Goal: Task Accomplishment & Management: Complete application form

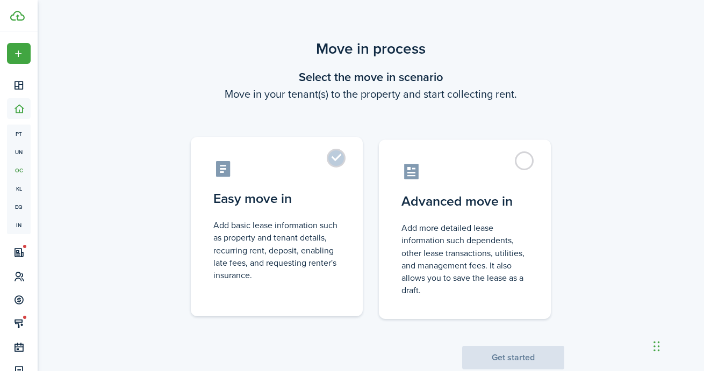
click at [286, 207] on control-radio-card-title "Easy move in" at bounding box center [276, 198] width 127 height 19
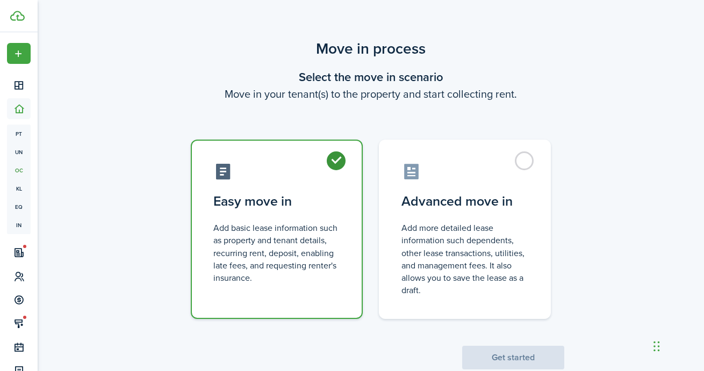
radio input "true"
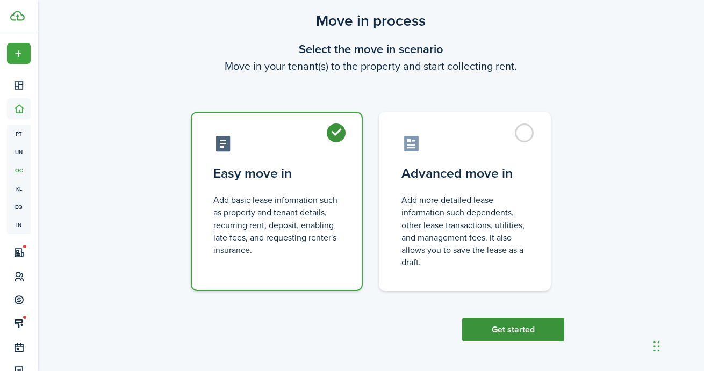
click at [523, 330] on button "Get started" at bounding box center [513, 330] width 102 height 24
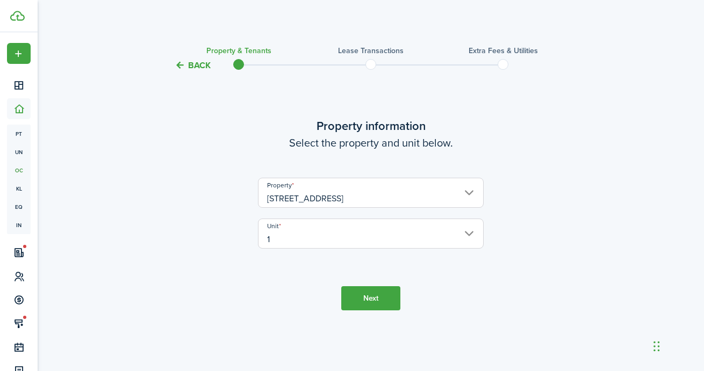
click at [343, 193] on input "[STREET_ADDRESS]" at bounding box center [371, 193] width 226 height 30
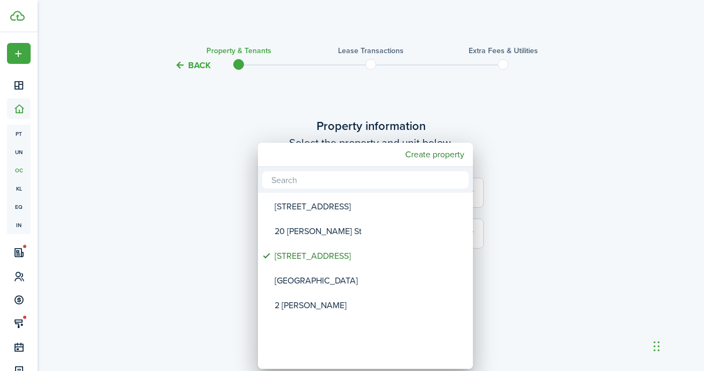
click at [495, 100] on div at bounding box center [352, 185] width 876 height 543
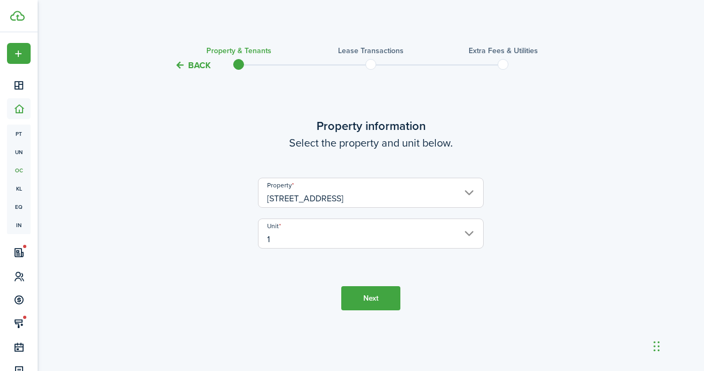
click at [411, 185] on input "[STREET_ADDRESS]" at bounding box center [371, 193] width 226 height 30
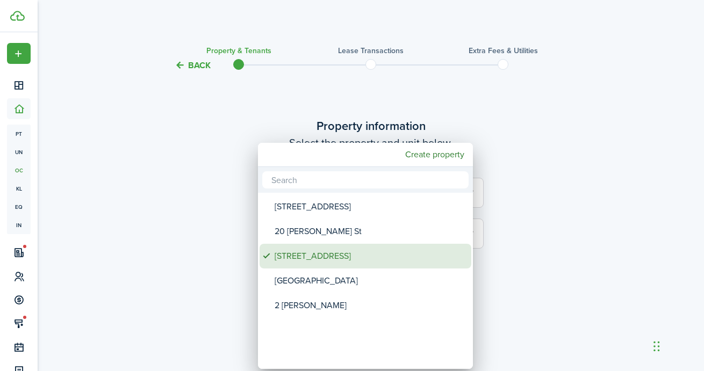
click at [365, 251] on div "[STREET_ADDRESS]" at bounding box center [370, 256] width 190 height 25
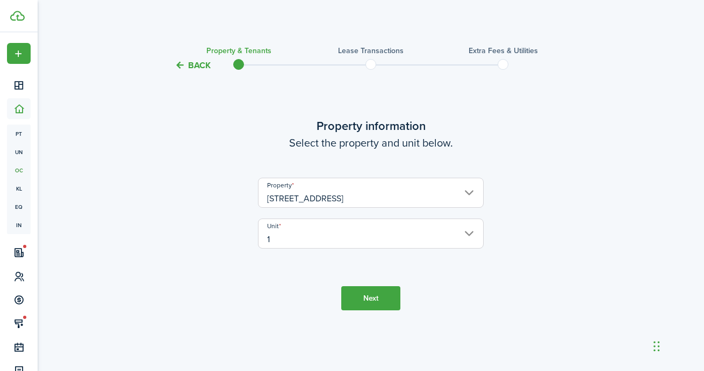
click at [230, 152] on lease-wizard-property "Property information Select the property and unit below. Property [STREET_ADDRE…" at bounding box center [370, 188] width 451 height 142
click at [341, 97] on tc-wizard-step "Property information Select the property and unit below. Property [STREET_ADDRE…" at bounding box center [370, 214] width 451 height 256
click at [350, 90] on tc-wizard-step "Property information Select the property and unit below. Property [STREET_ADDRE…" at bounding box center [370, 214] width 451 height 256
drag, startPoint x: 352, startPoint y: 92, endPoint x: 306, endPoint y: 96, distance: 45.8
click at [307, 96] on tc-wizard-step "Property information Select the property and unit below. Property [STREET_ADDRE…" at bounding box center [370, 214] width 451 height 256
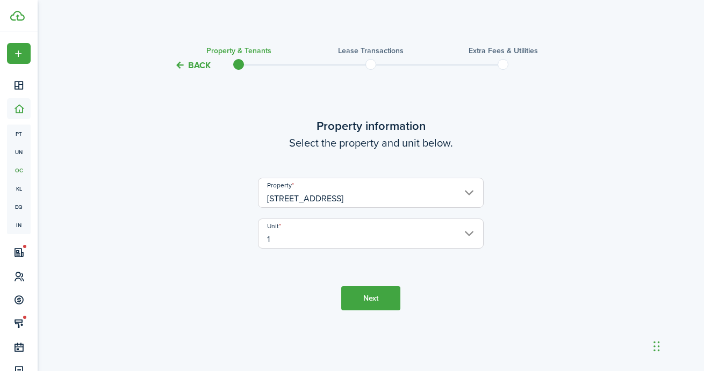
click at [526, 90] on tc-wizard-step "Property information Select the property and unit below. Property [STREET_ADDRE…" at bounding box center [370, 214] width 451 height 256
click at [533, 28] on dashboard-content "Back Property & Tenants Lease Transactions Extra fees & Utilities Property info…" at bounding box center [371, 185] width 666 height 371
click at [491, 93] on tc-wizard-step "Property information Select the property and unit below. Property [STREET_ADDRE…" at bounding box center [370, 214] width 451 height 256
click at [364, 296] on button "Next" at bounding box center [370, 298] width 59 height 24
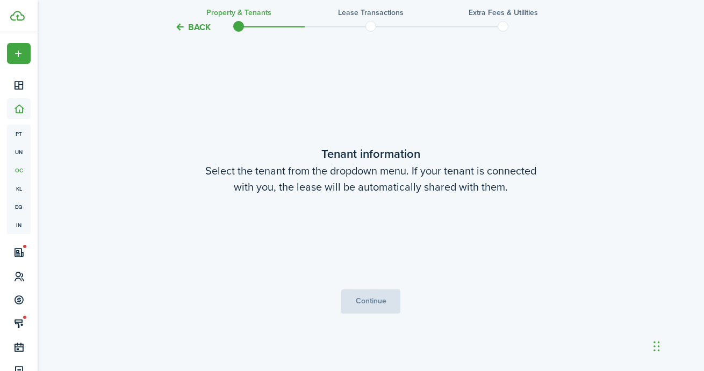
scroll to position [299, 0]
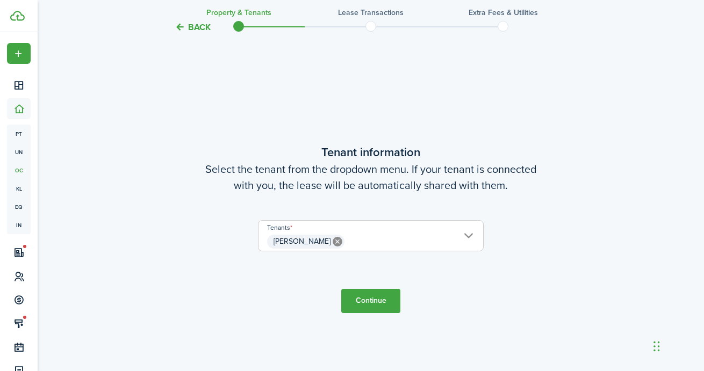
click at [383, 301] on button "Continue" at bounding box center [370, 301] width 59 height 24
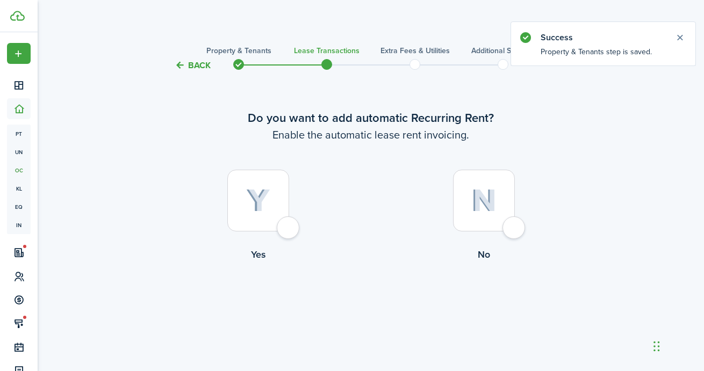
click at [268, 207] on img at bounding box center [258, 201] width 24 height 24
radio input "true"
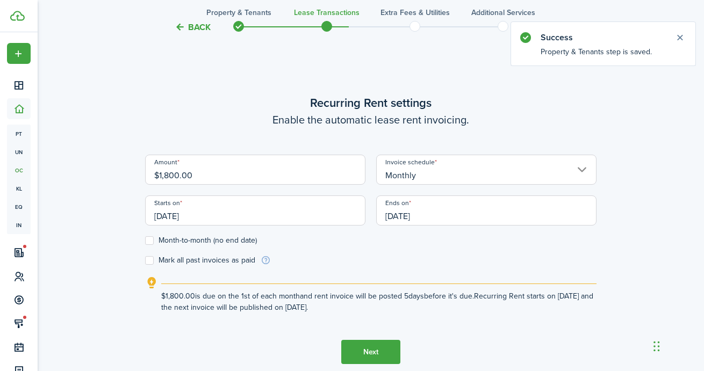
scroll to position [299, 0]
click at [291, 178] on input "$1,800.00" at bounding box center [255, 169] width 220 height 30
click at [290, 178] on input "$1,800.00" at bounding box center [255, 169] width 220 height 30
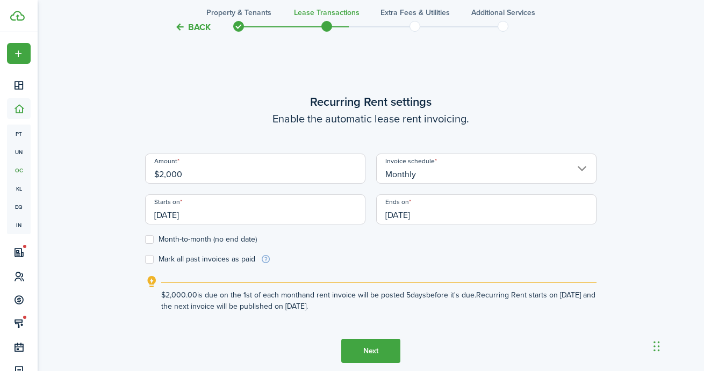
type input "$2,000.00"
click at [309, 127] on lease-wizard-rent-recurring "Recurring Rent settings Enable the automatic lease rent invoicing. Amount $2,00…" at bounding box center [370, 202] width 451 height 219
click at [227, 210] on input "[DATE]" at bounding box center [255, 209] width 220 height 30
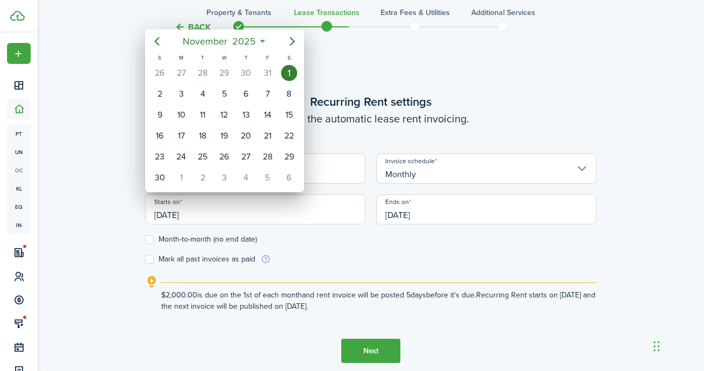
click at [445, 81] on div at bounding box center [352, 185] width 876 height 543
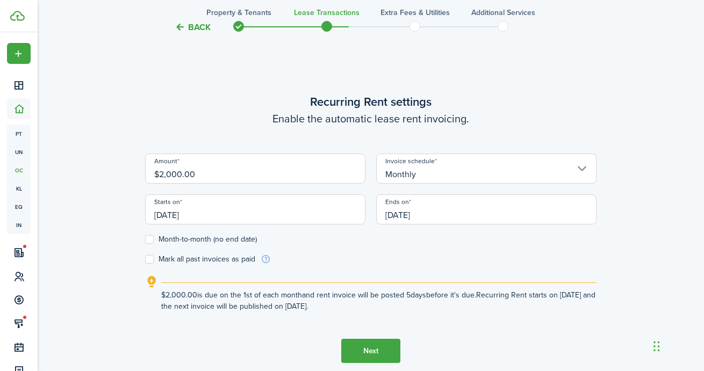
click at [237, 208] on input "[DATE]" at bounding box center [255, 209] width 220 height 30
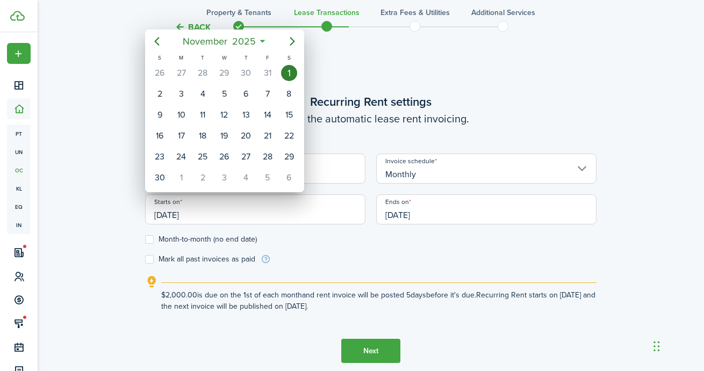
click at [513, 122] on div at bounding box center [352, 185] width 876 height 543
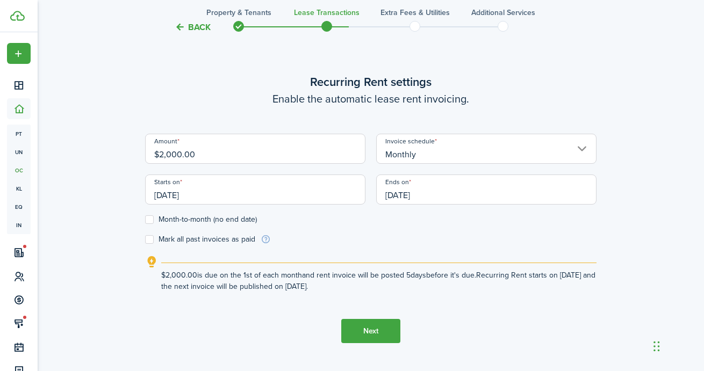
scroll to position [329, 0]
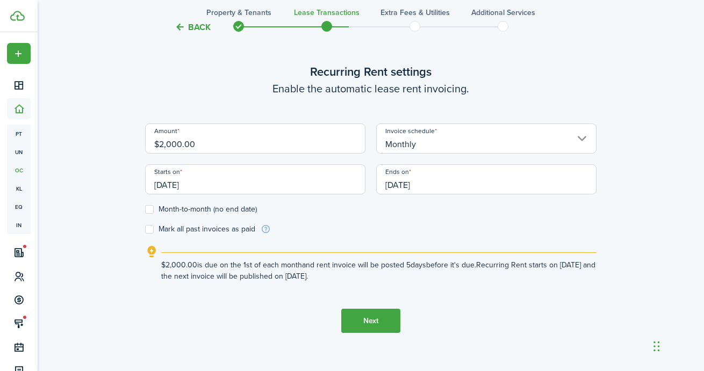
click at [391, 323] on button "Next" at bounding box center [370, 321] width 59 height 24
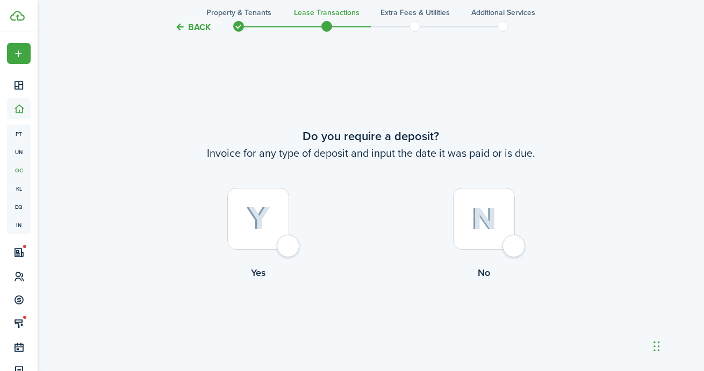
scroll to position [670, 0]
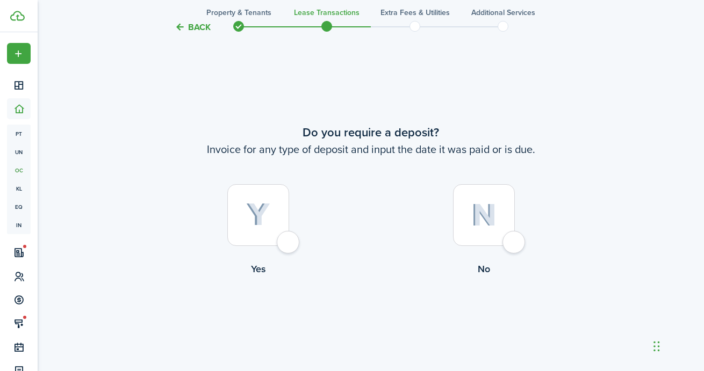
click at [184, 31] on button "Back" at bounding box center [193, 26] width 36 height 11
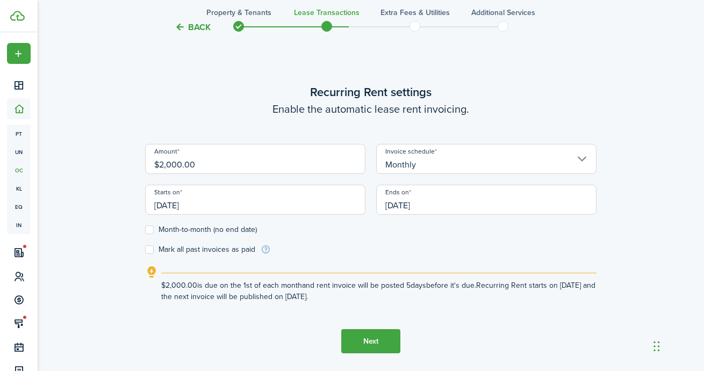
scroll to position [299, 0]
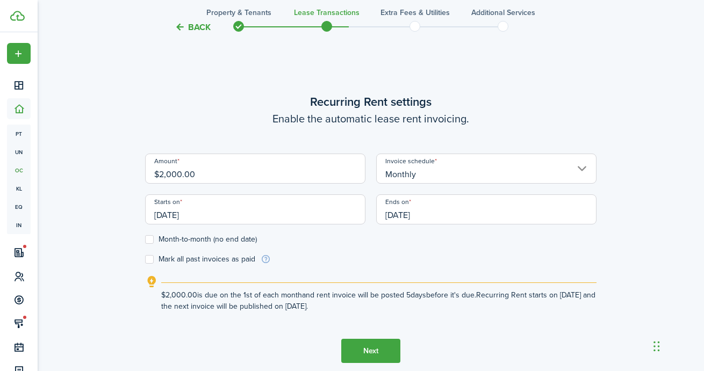
click at [442, 211] on input "[DATE]" at bounding box center [486, 209] width 220 height 30
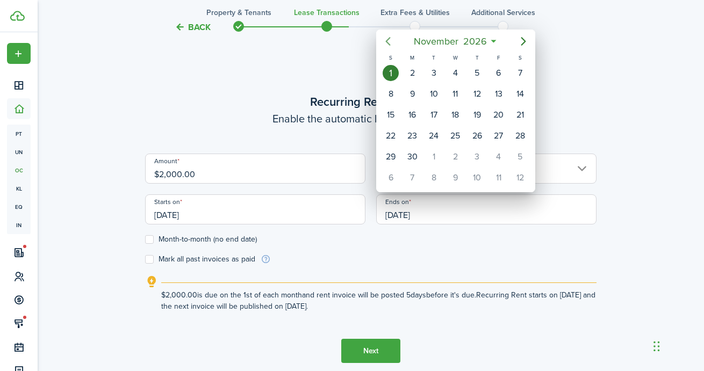
click at [391, 43] on icon "Previous page" at bounding box center [387, 41] width 13 height 13
click at [451, 70] on div "30" at bounding box center [455, 73] width 16 height 16
type input "[DATE]"
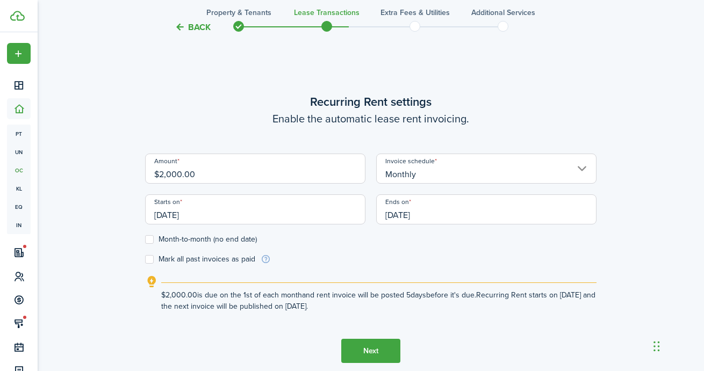
click at [415, 204] on input "[DATE]" at bounding box center [486, 209] width 220 height 30
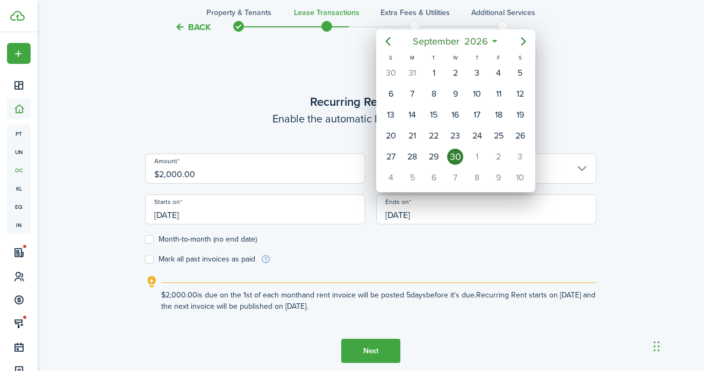
click at [228, 216] on div at bounding box center [352, 185] width 876 height 543
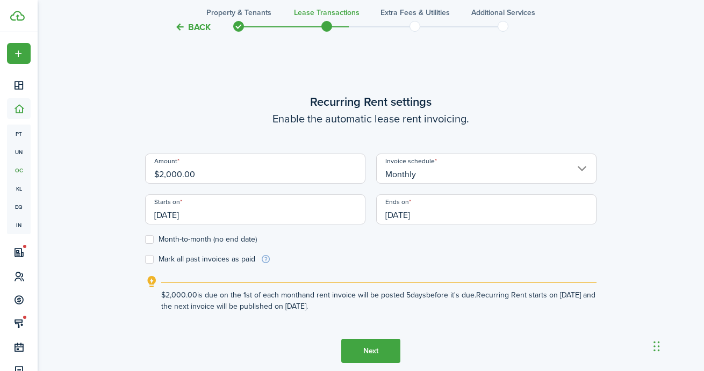
click at [228, 216] on input "[DATE]" at bounding box center [255, 209] width 220 height 30
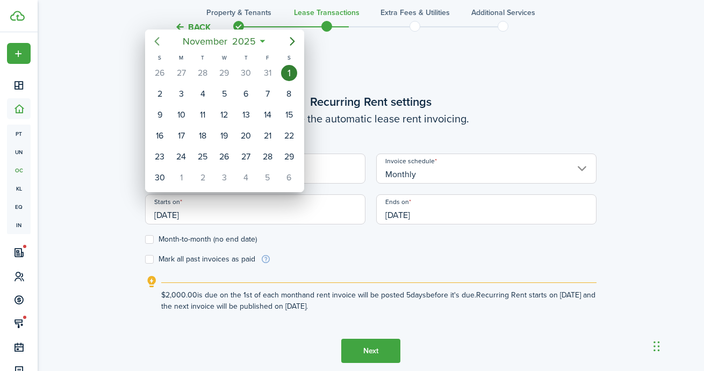
click at [161, 38] on icon "Previous page" at bounding box center [156, 41] width 13 height 13
click at [291, 155] on div "1" at bounding box center [289, 157] width 16 height 16
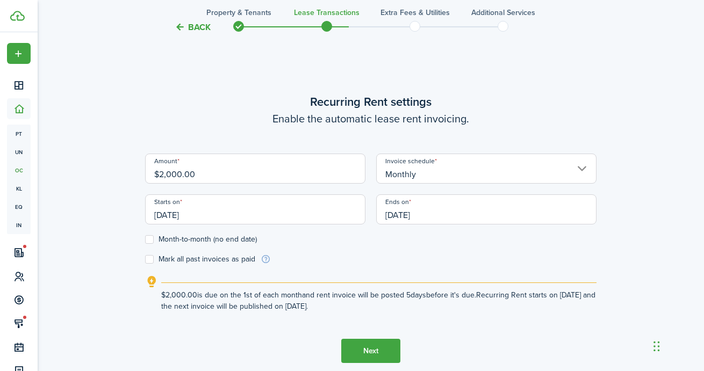
click at [196, 201] on input "[DATE]" at bounding box center [255, 209] width 220 height 30
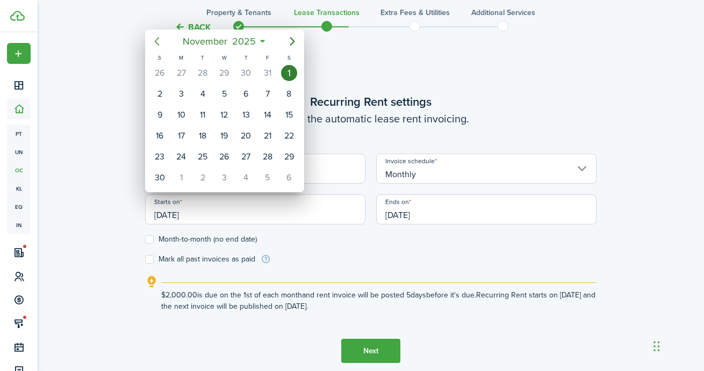
click at [162, 37] on icon "Previous page" at bounding box center [156, 41] width 13 height 13
click at [225, 68] on div "1" at bounding box center [224, 73] width 16 height 16
type input "[DATE]"
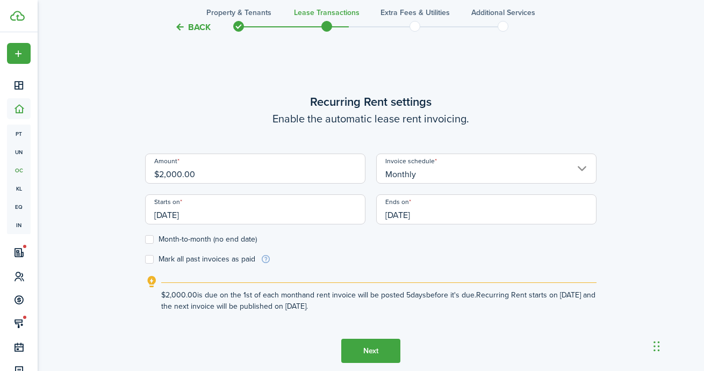
click at [338, 256] on form "Amount $2,000.00 Invoice schedule Monthly Starts on [DATE] Ends on [DATE] Month…" at bounding box center [370, 209] width 451 height 111
click at [405, 214] on input "[DATE]" at bounding box center [486, 209] width 220 height 30
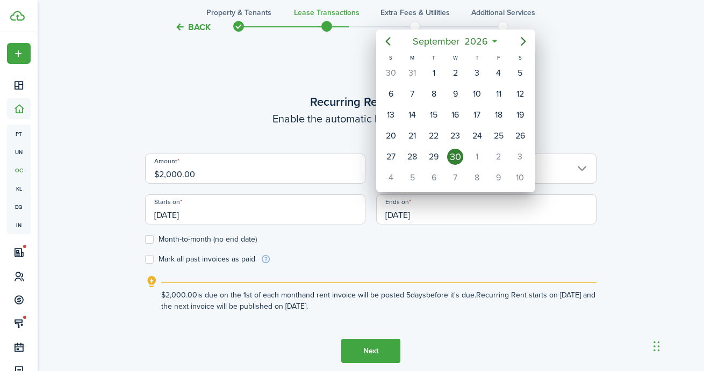
click at [431, 262] on div at bounding box center [352, 185] width 876 height 543
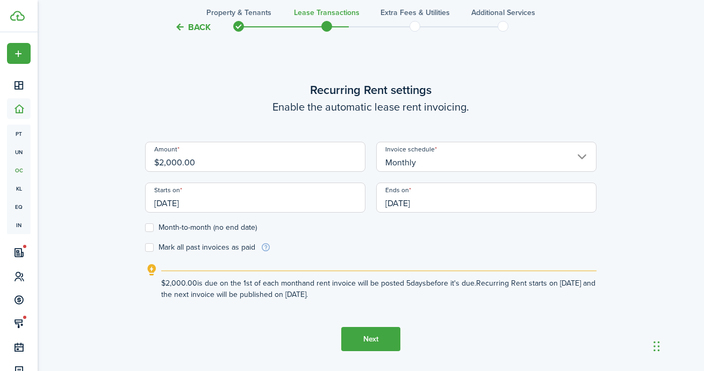
scroll to position [312, 0]
click at [383, 337] on button "Next" at bounding box center [370, 339] width 59 height 24
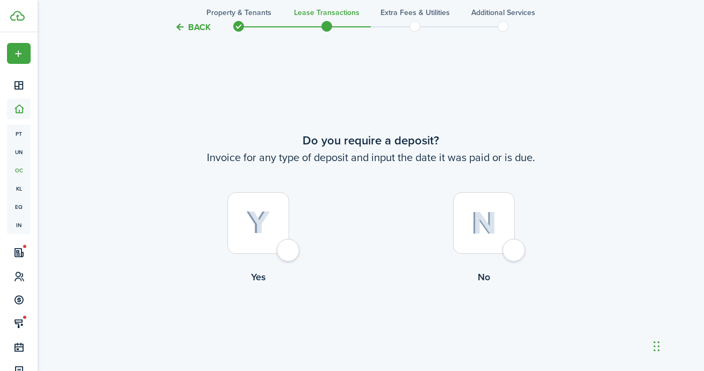
scroll to position [670, 0]
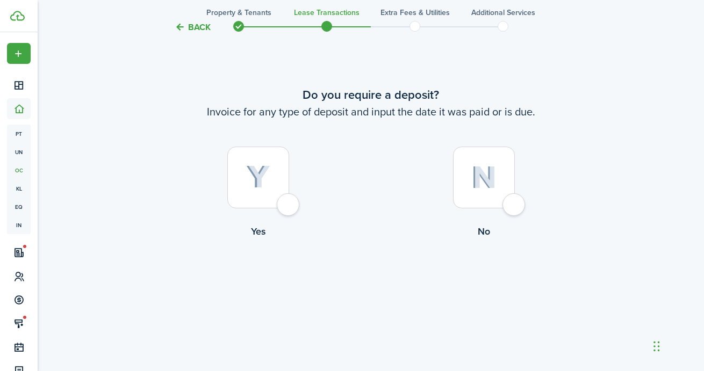
click at [263, 150] on div at bounding box center [258, 178] width 62 height 62
radio input "true"
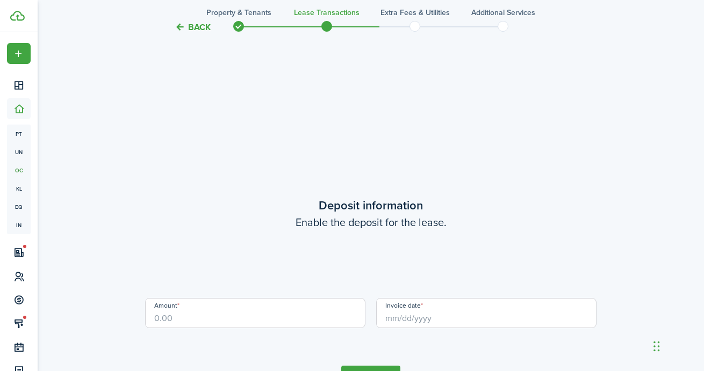
scroll to position [1042, 0]
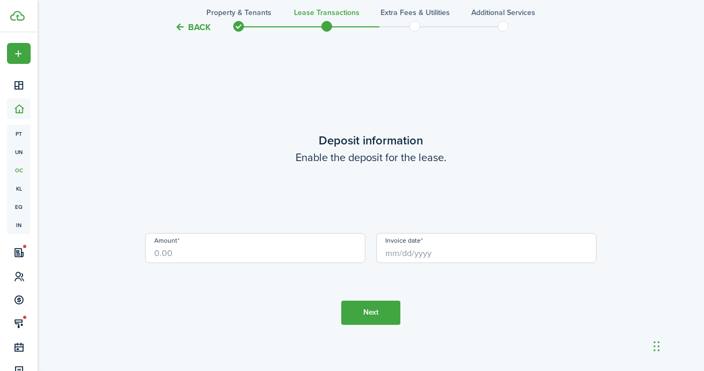
click at [322, 251] on input "Amount" at bounding box center [255, 248] width 220 height 30
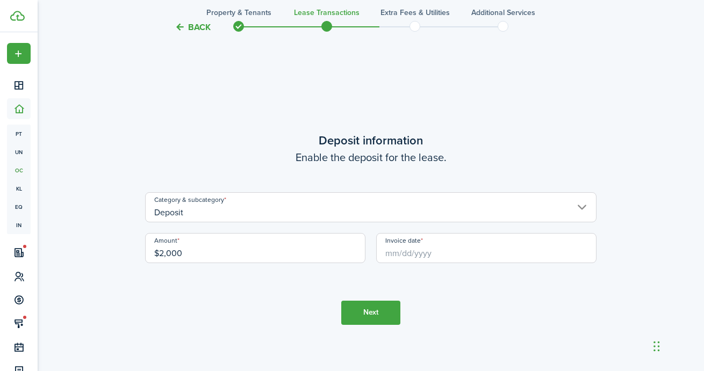
click at [474, 255] on input "Invoice date" at bounding box center [486, 248] width 220 height 30
type input "$2,000.00"
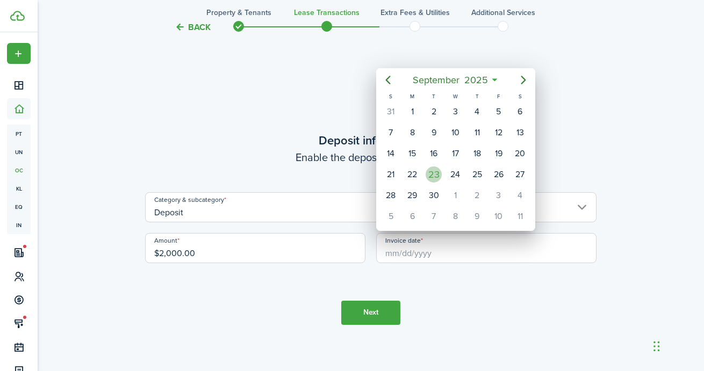
click at [439, 178] on div "23" at bounding box center [433, 175] width 16 height 16
type input "[DATE]"
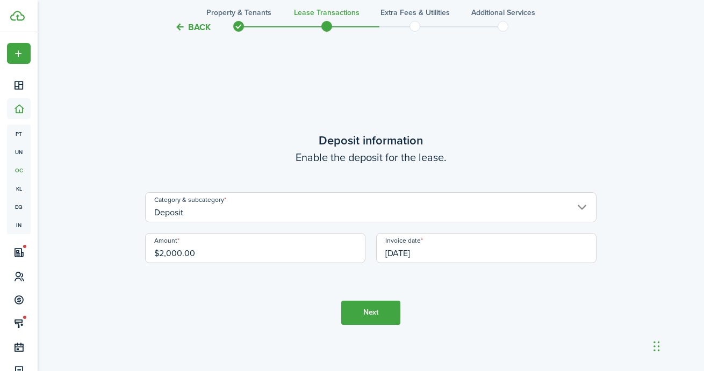
click at [462, 293] on tc-wizard-step "Deposit information Enable the deposit for the lease. Category & subcategory De…" at bounding box center [370, 227] width 451 height 371
click at [383, 310] on button "Next" at bounding box center [370, 313] width 59 height 24
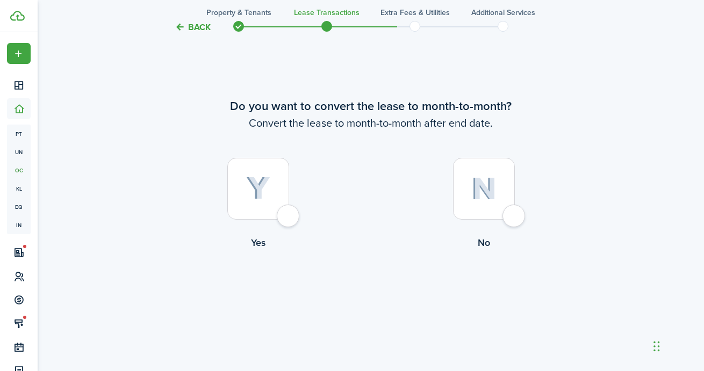
scroll to position [1441, 0]
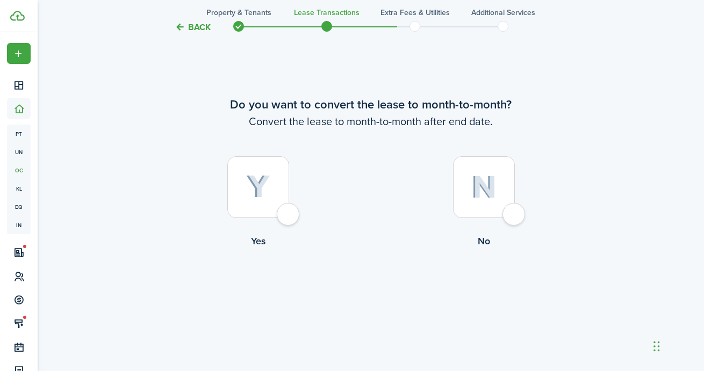
click at [288, 178] on div at bounding box center [258, 187] width 62 height 62
radio input "true"
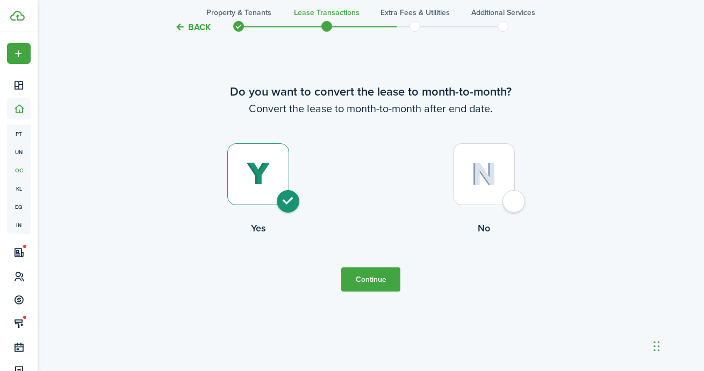
scroll to position [1455, 0]
click at [391, 276] on button "Continue" at bounding box center [370, 278] width 59 height 24
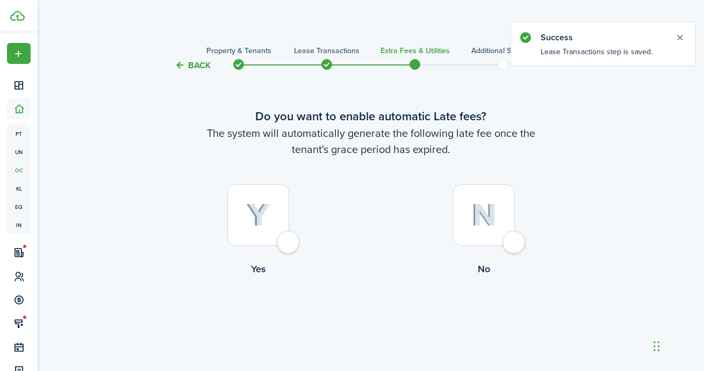
scroll to position [12, 0]
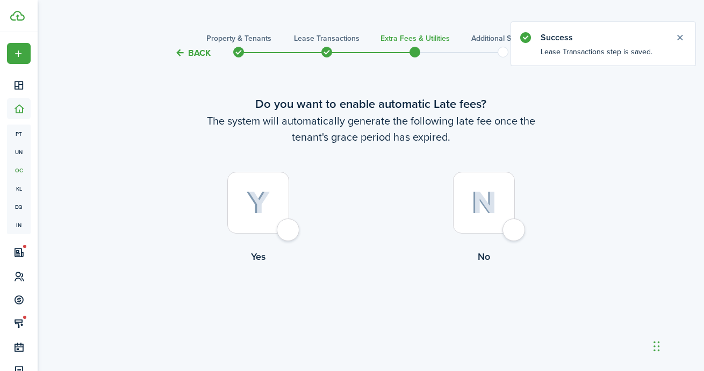
click at [284, 201] on div at bounding box center [258, 203] width 62 height 62
radio input "true"
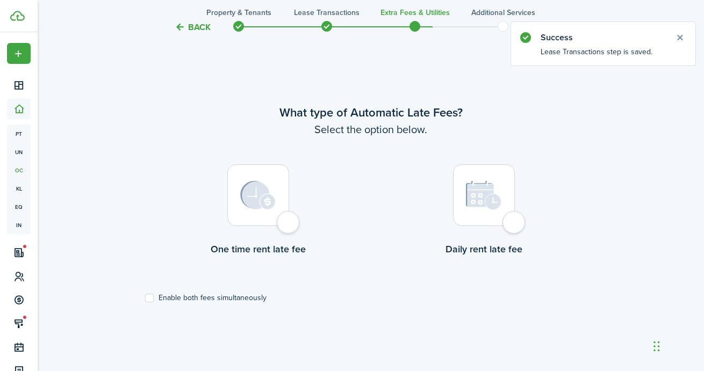
scroll to position [312, 0]
click at [281, 203] on div at bounding box center [258, 195] width 62 height 62
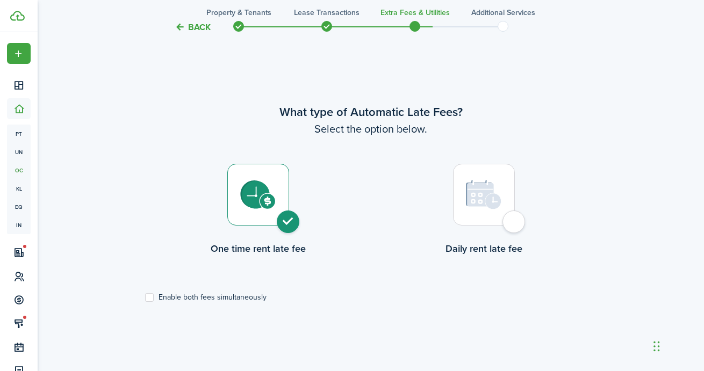
radio input "true"
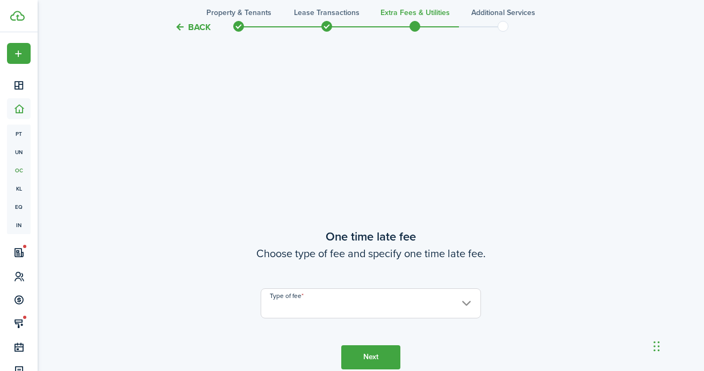
scroll to position [683, 0]
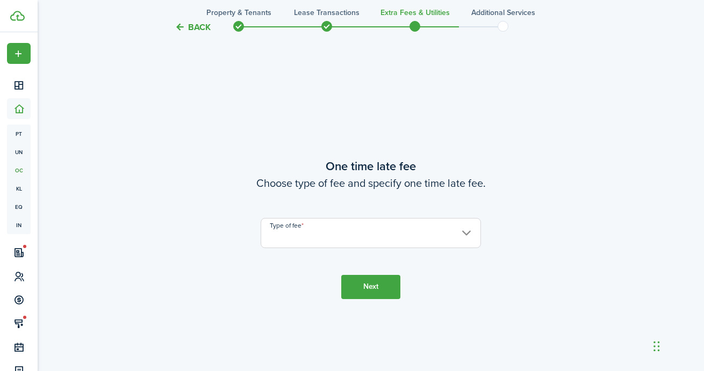
click at [345, 238] on input "Type of fee" at bounding box center [371, 233] width 220 height 30
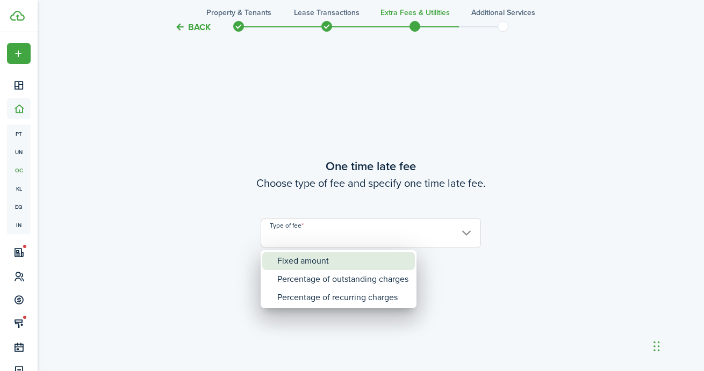
click at [328, 262] on div "Fixed amount" at bounding box center [342, 261] width 131 height 18
type input "Fixed amount"
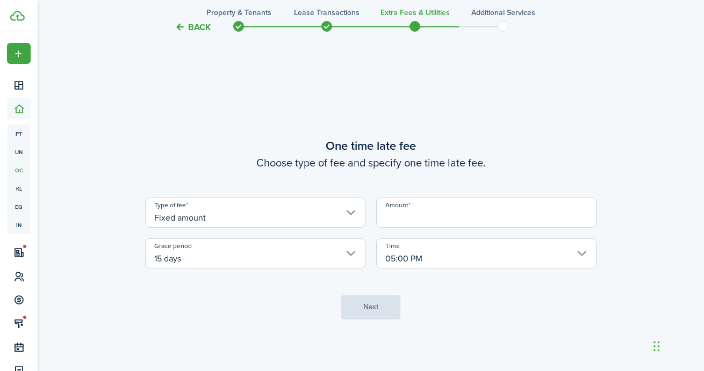
click at [452, 223] on input "Amount" at bounding box center [486, 213] width 220 height 30
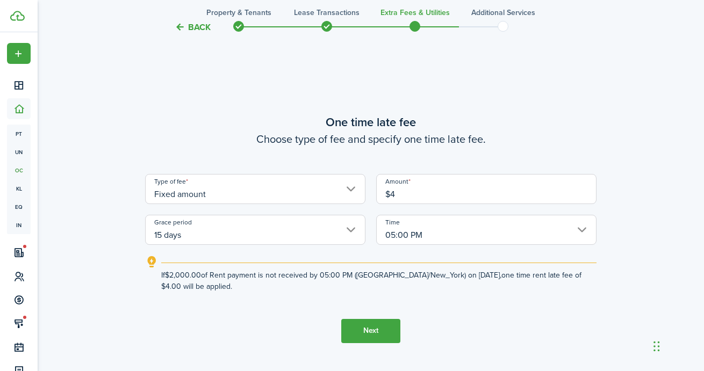
type input "$4.00"
click at [468, 308] on tc-wizard-step "One time late fee Choose type of fee and specify one time late fee. Type of fee…" at bounding box center [370, 227] width 451 height 371
click at [425, 204] on div "Type of fee Fixed amount Amount $4.00 Grace period 15 days Time 05:00 PM" at bounding box center [371, 209] width 462 height 71
click at [425, 192] on input "$4.00" at bounding box center [486, 189] width 220 height 30
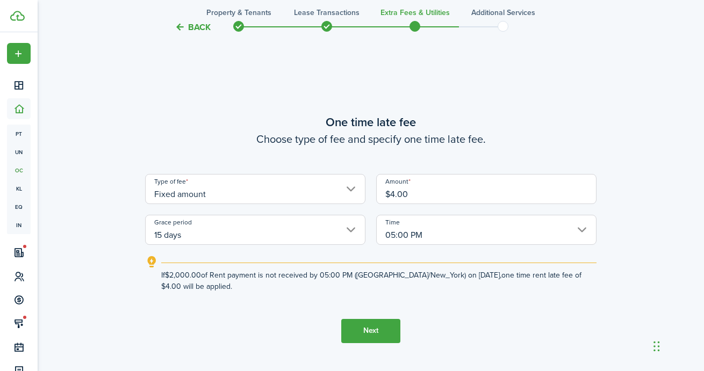
click at [425, 192] on input "$4.00" at bounding box center [486, 189] width 220 height 30
click at [303, 186] on input "Fixed amount" at bounding box center [255, 189] width 220 height 30
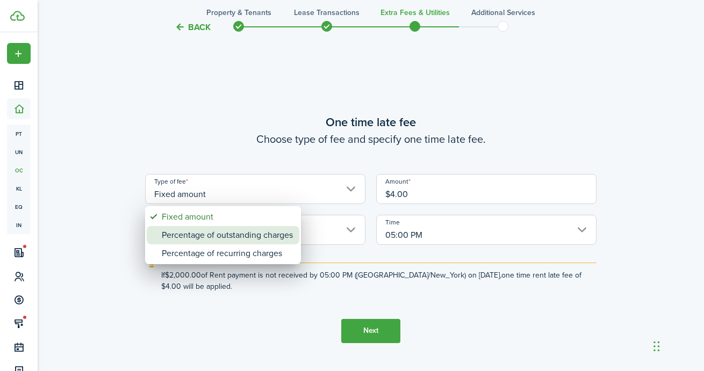
click at [270, 236] on div "Percentage of outstanding charges" at bounding box center [227, 235] width 131 height 18
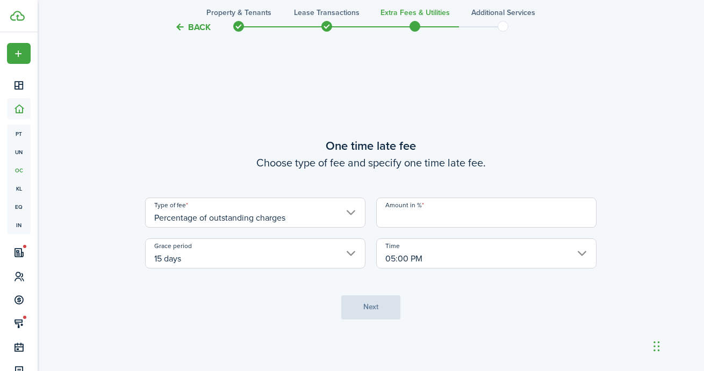
click at [269, 221] on input "Percentage of outstanding charges" at bounding box center [255, 213] width 220 height 30
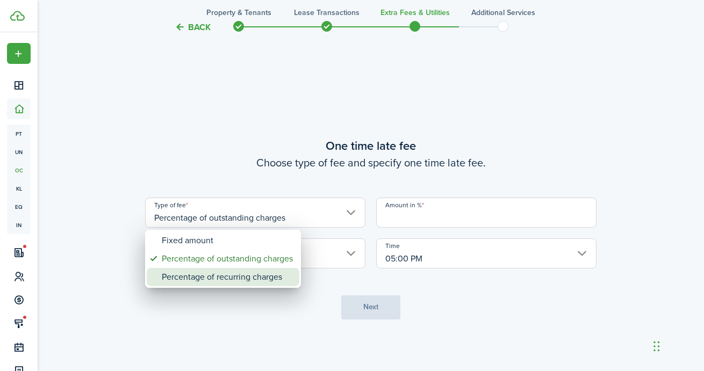
click at [240, 277] on div "Percentage of recurring charges" at bounding box center [227, 277] width 131 height 18
type input "Percentage of recurring charges"
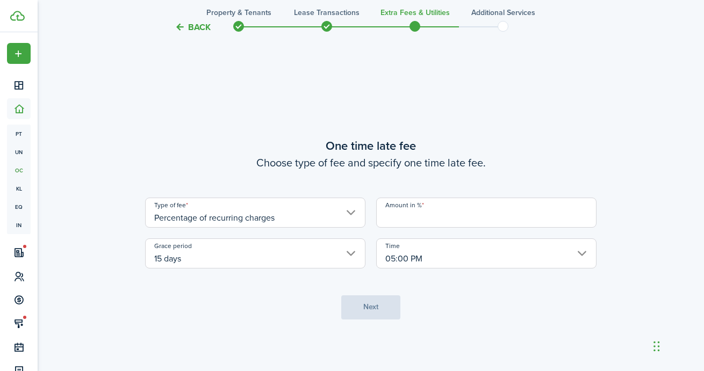
click at [439, 209] on input "Amount in %" at bounding box center [486, 213] width 220 height 30
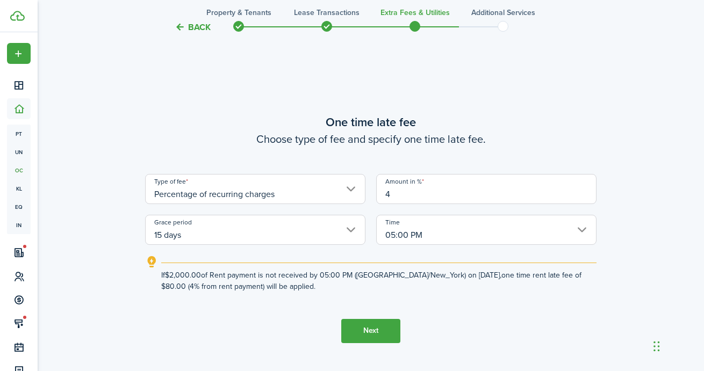
type input "4"
click at [514, 313] on tc-wizard-step "One time late fee Choose type of fee and specify one time late fee. Type of fee…" at bounding box center [370, 227] width 451 height 371
click at [378, 330] on button "Next" at bounding box center [370, 331] width 59 height 24
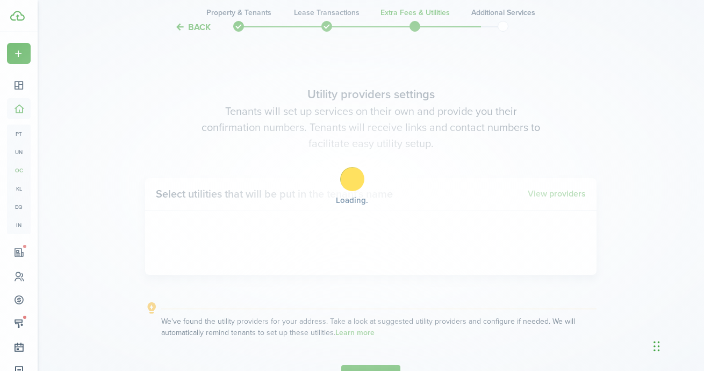
scroll to position [1054, 0]
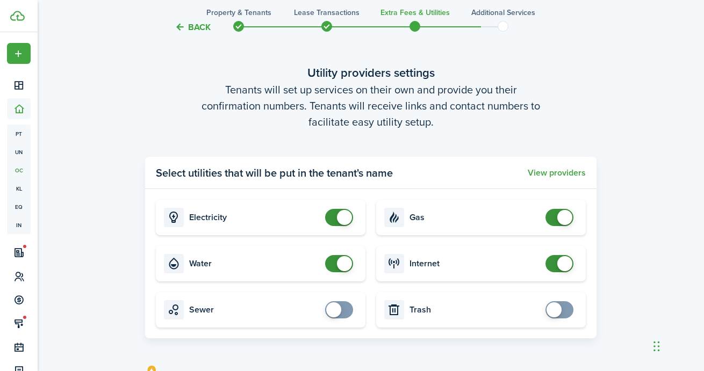
checkbox input "false"
click at [343, 265] on span at bounding box center [344, 263] width 15 height 15
click at [561, 259] on span at bounding box center [564, 263] width 15 height 15
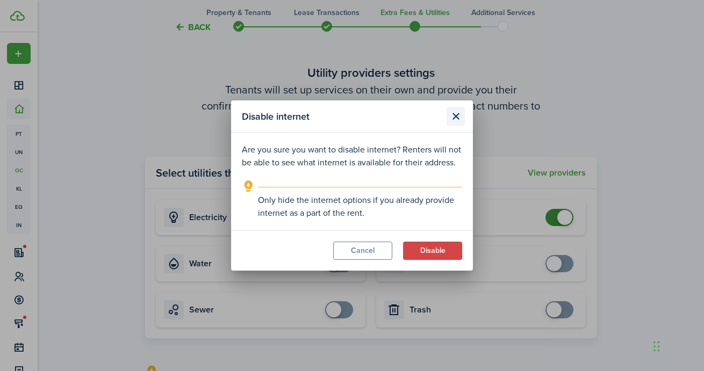
click at [457, 120] on button "Close modal" at bounding box center [455, 116] width 18 height 18
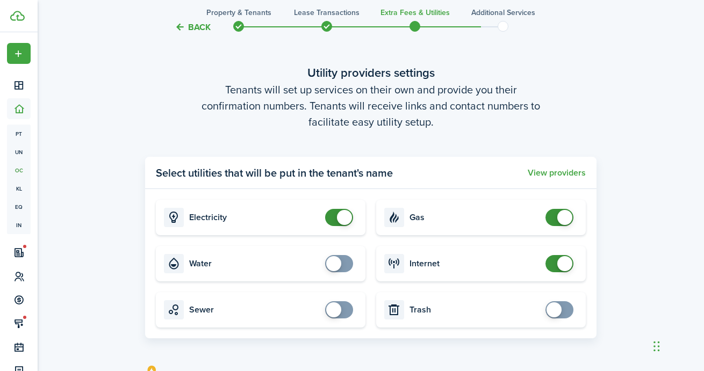
click at [571, 272] on input "checkbox" at bounding box center [561, 263] width 32 height 17
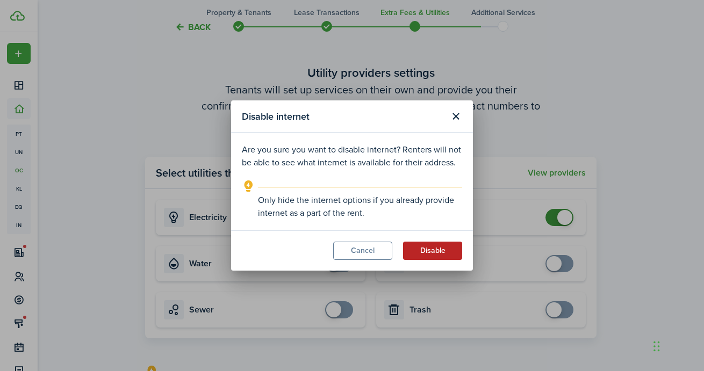
click at [447, 245] on button "Disable" at bounding box center [432, 251] width 59 height 18
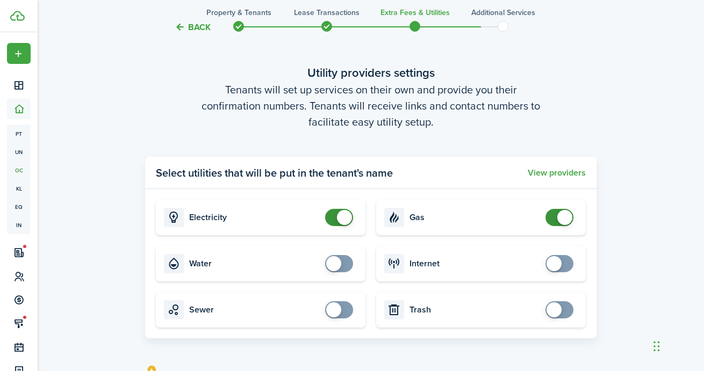
checkbox input "true"
click at [548, 261] on span at bounding box center [553, 263] width 15 height 15
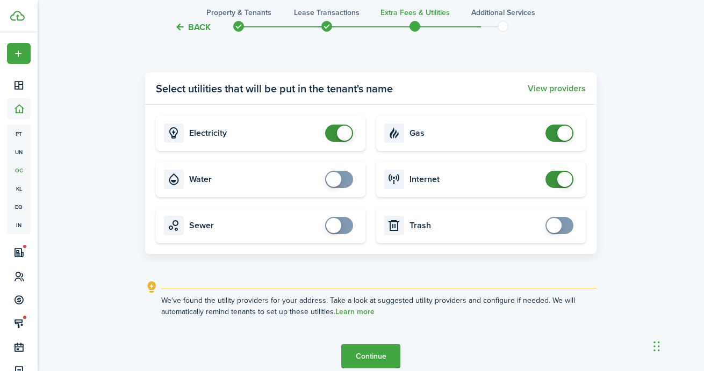
scroll to position [1137, 0]
click at [548, 90] on button "View providers" at bounding box center [557, 90] width 58 height 10
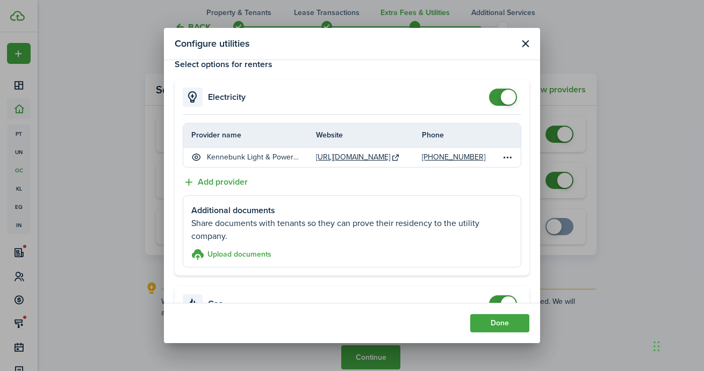
scroll to position [0, 0]
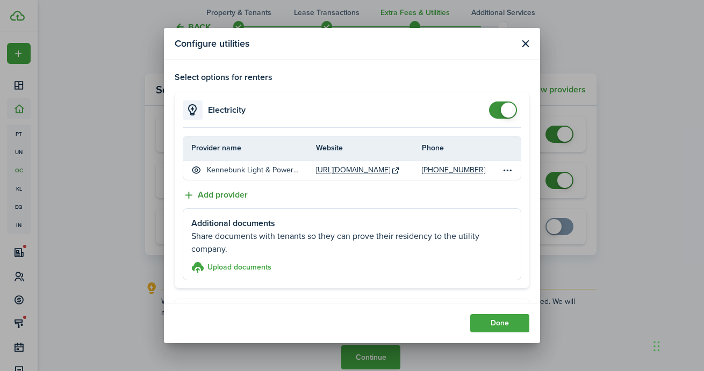
click at [240, 192] on button "Add provider" at bounding box center [215, 195] width 65 height 13
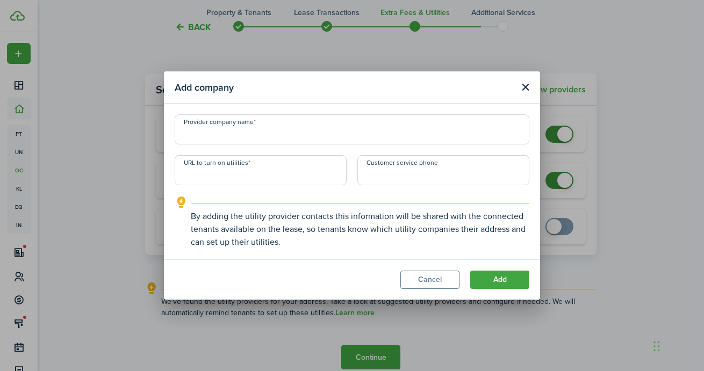
click at [284, 130] on input "Provider company name" at bounding box center [352, 129] width 355 height 30
type input "[PERSON_NAME] Fuels"
click at [390, 177] on input "+1" at bounding box center [443, 170] width 172 height 30
paste input "[PHONE_NUMBER]"
type input "[PHONE_NUMBER]"
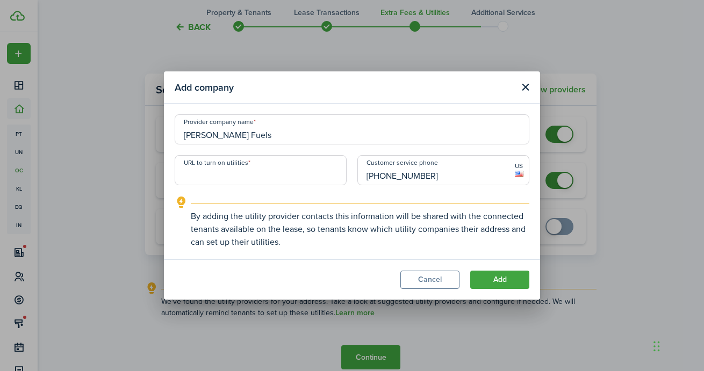
click at [276, 170] on input "URL to turn on utilities" at bounding box center [261, 170] width 172 height 30
click at [287, 176] on input "URL to turn on utilities" at bounding box center [261, 170] width 172 height 30
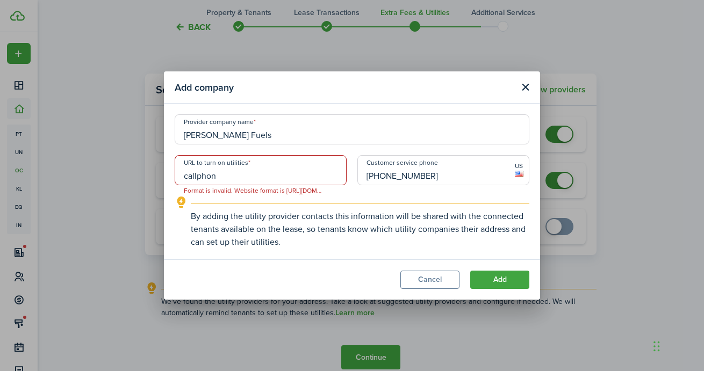
type input "callphone"
click at [335, 204] on div "By adding the utility provider contacts this information will be shared with th…" at bounding box center [360, 226] width 338 height 46
click at [495, 283] on button "Add" at bounding box center [499, 280] width 59 height 18
click at [236, 183] on input "n/a" at bounding box center [261, 170] width 172 height 30
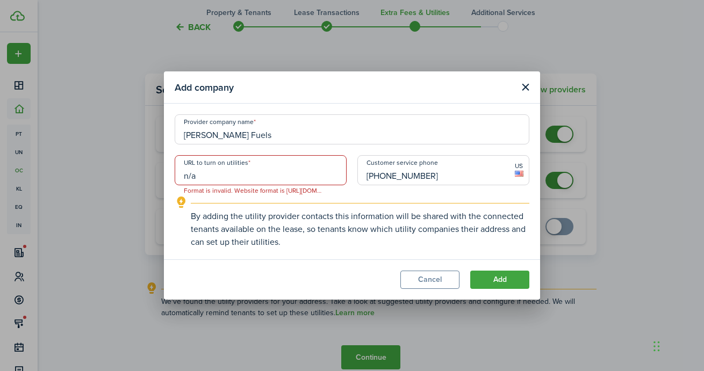
click at [236, 183] on input "n/a" at bounding box center [261, 170] width 172 height 30
paste input "[URL][DOMAIN_NAME][PERSON_NAME]"
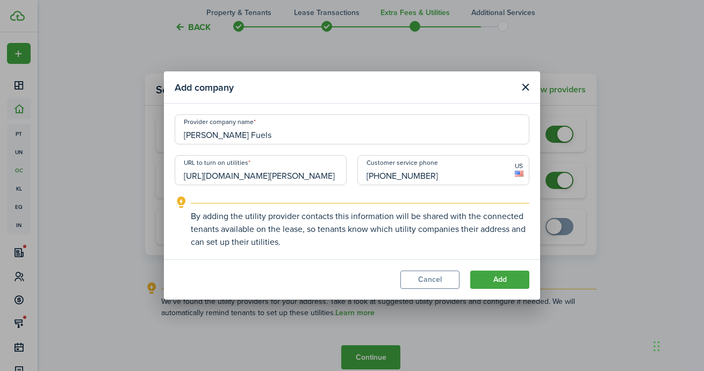
scroll to position [0, 46]
type input "[URL][DOMAIN_NAME][PERSON_NAME]"
click at [495, 280] on button "Add" at bounding box center [499, 280] width 59 height 18
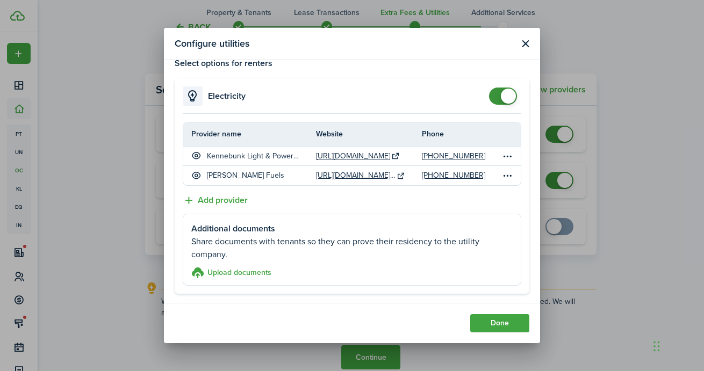
scroll to position [17, 0]
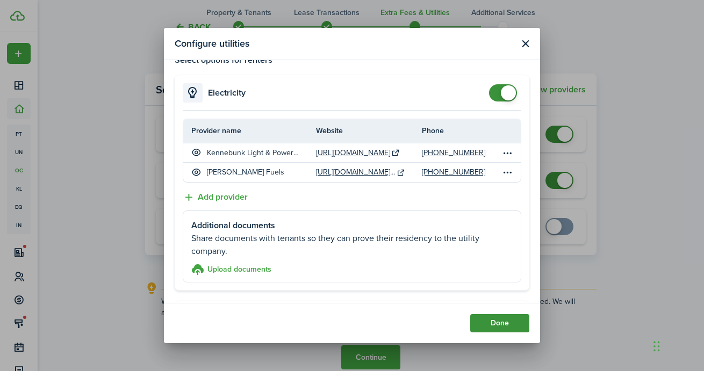
click at [488, 315] on button "Done" at bounding box center [499, 323] width 59 height 18
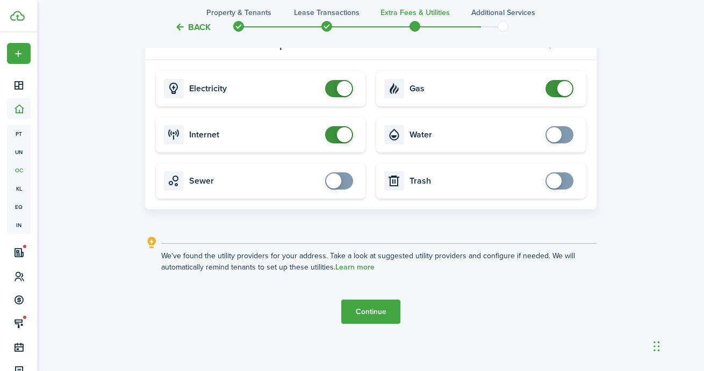
scroll to position [1187, 0]
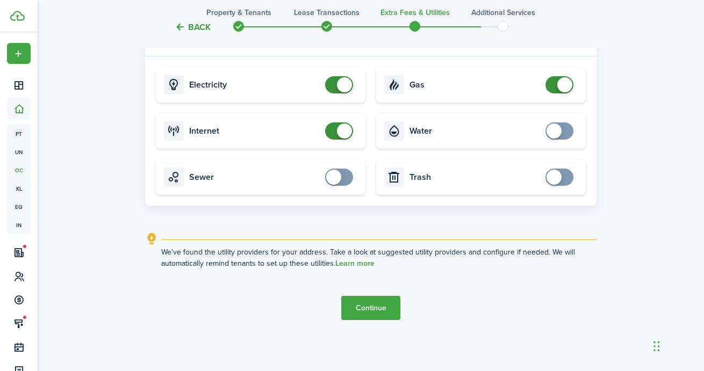
click at [390, 301] on button "Continue" at bounding box center [370, 308] width 59 height 24
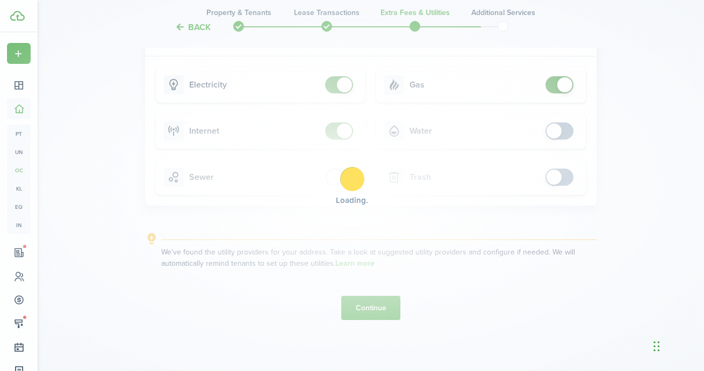
scroll to position [0, 0]
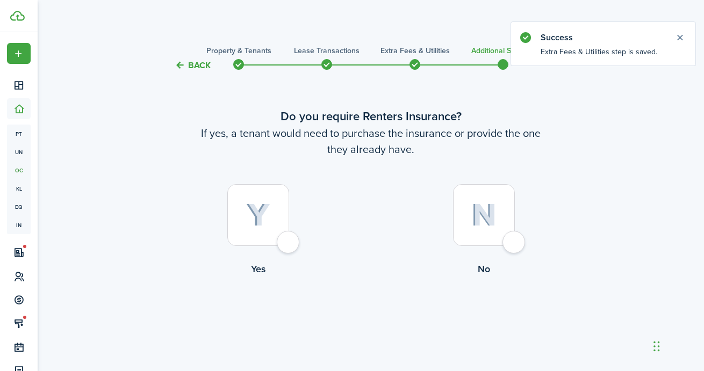
click at [470, 242] on div at bounding box center [484, 215] width 62 height 62
radio input "true"
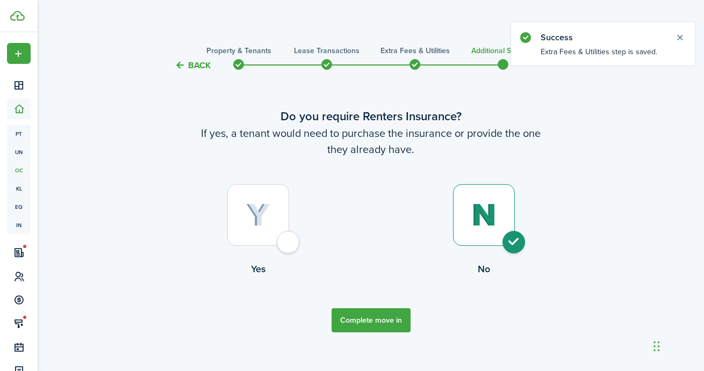
click at [396, 317] on button "Complete move in" at bounding box center [370, 320] width 79 height 24
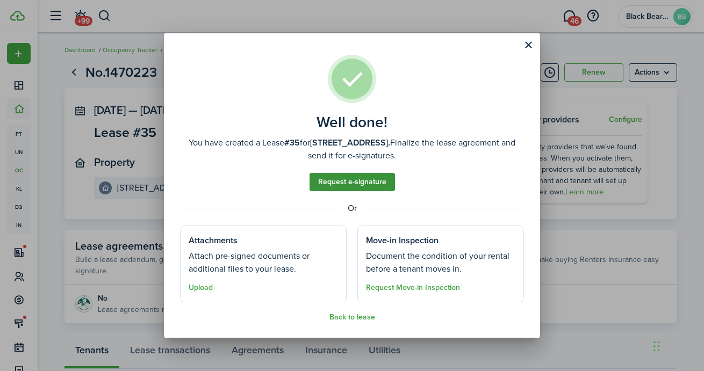
click at [377, 184] on link "Request e-signature" at bounding box center [351, 182] width 85 height 18
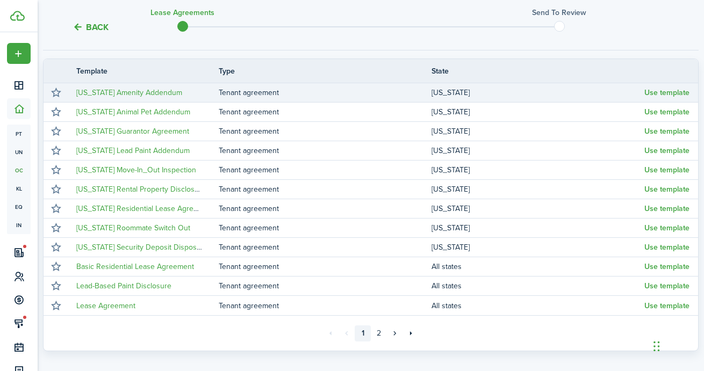
scroll to position [189, 0]
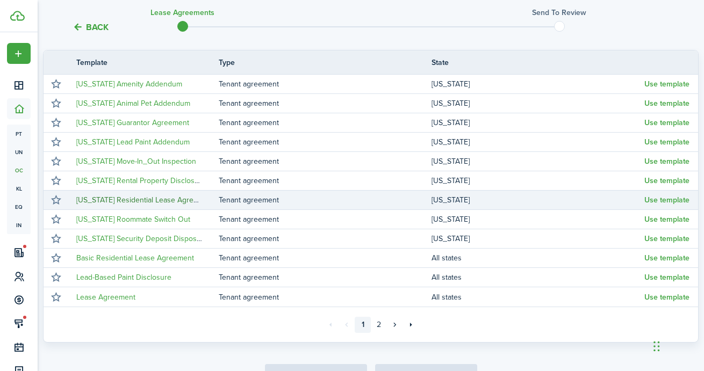
click at [146, 204] on link "[US_STATE] Residential Lease Agreement" at bounding box center [145, 199] width 138 height 11
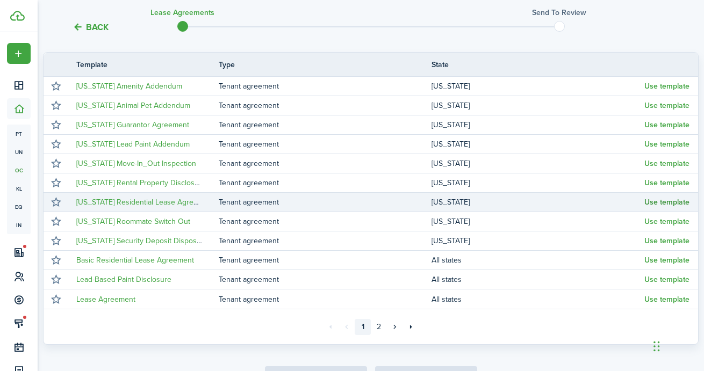
click at [664, 206] on button "Use template" at bounding box center [666, 202] width 45 height 9
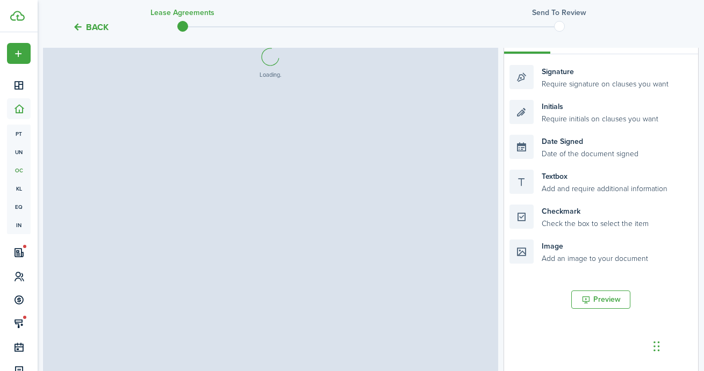
select select "fit"
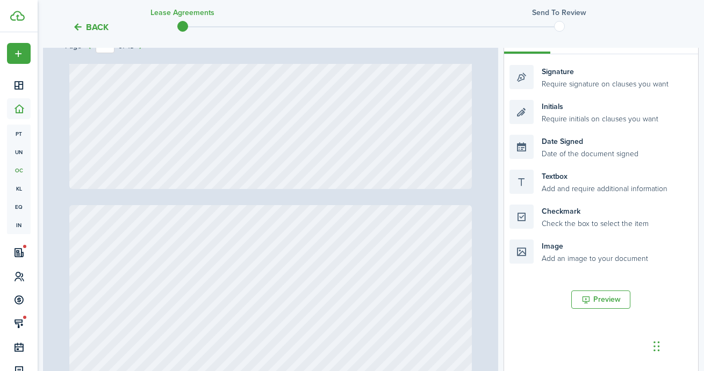
scroll to position [216, 0]
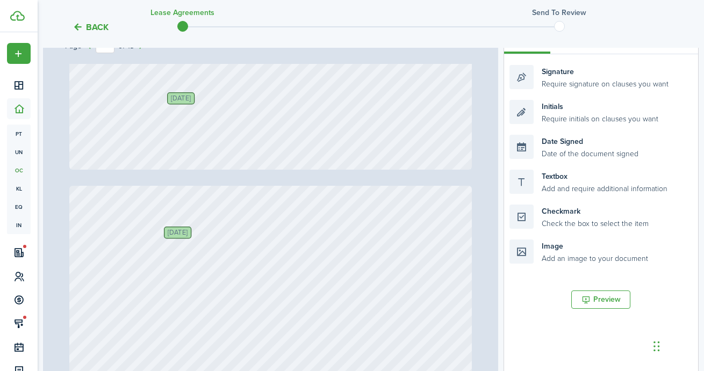
type input "1"
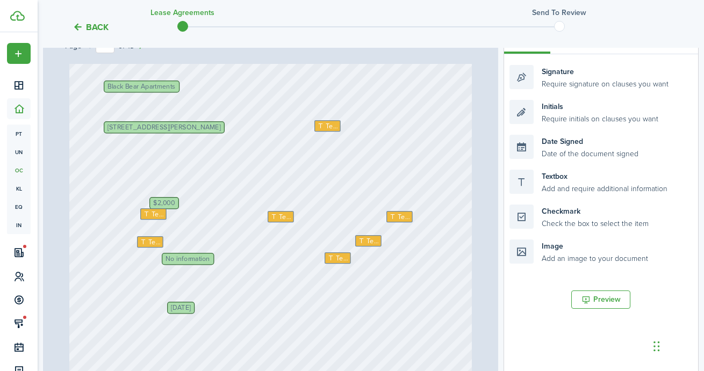
scroll to position [0, 0]
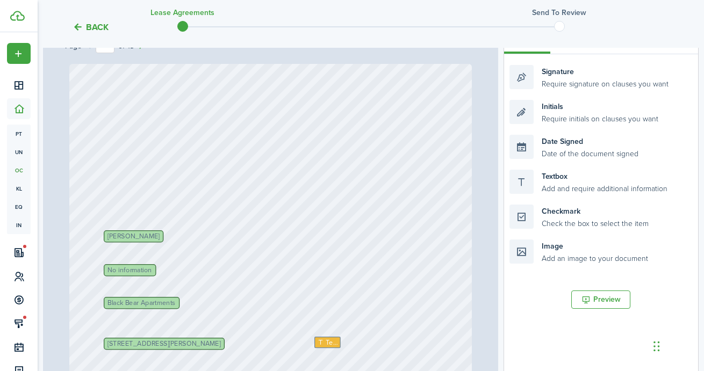
click at [145, 267] on span "No information" at bounding box center [130, 270] width 44 height 6
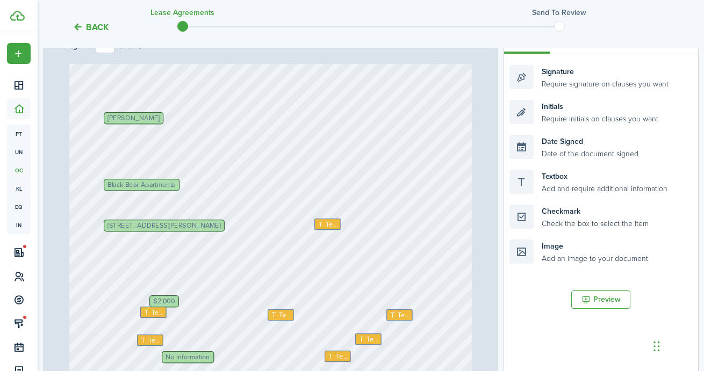
scroll to position [119, 0]
click at [323, 225] on icon at bounding box center [321, 224] width 9 height 6
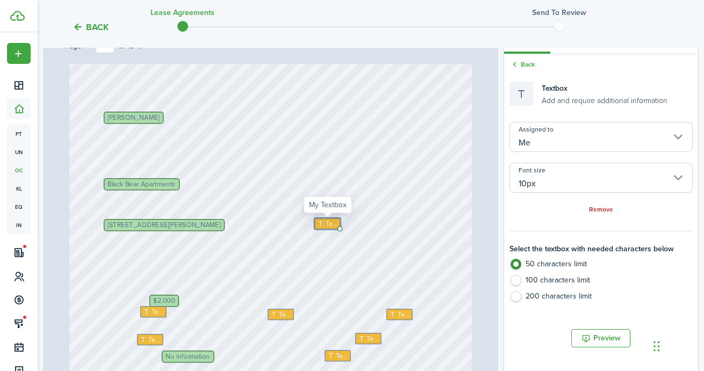
click at [323, 225] on icon at bounding box center [321, 224] width 9 height 6
click at [323, 225] on textarea at bounding box center [327, 223] width 26 height 11
type textarea "[GEOGRAPHIC_DATA]"
click at [363, 251] on div "Text York Text Text Text Text Black Bear Apartments No information Text [PERSON…" at bounding box center [270, 211] width 403 height 532
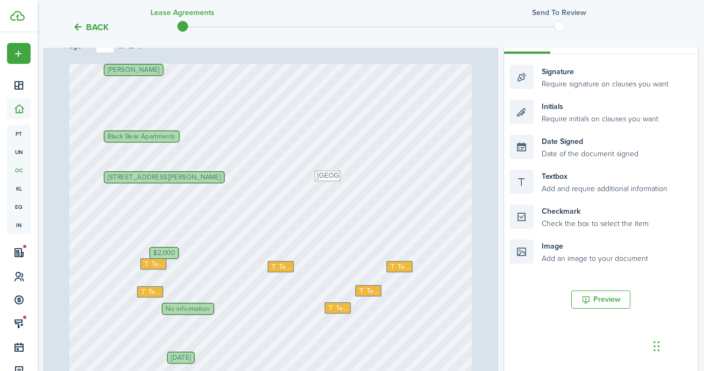
scroll to position [171, 0]
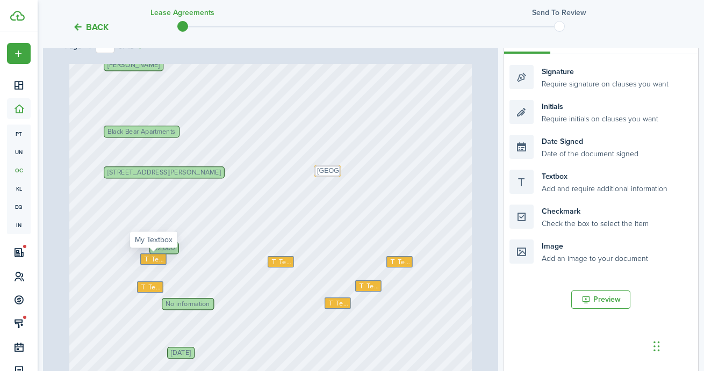
click at [142, 263] on div "Text" at bounding box center [153, 259] width 26 height 11
click at [279, 261] on icon at bounding box center [274, 262] width 9 height 6
click at [403, 257] on span "Text" at bounding box center [404, 262] width 12 height 10
click at [152, 285] on span "Text" at bounding box center [154, 288] width 12 height 10
click at [371, 287] on span "Text" at bounding box center [372, 286] width 12 height 10
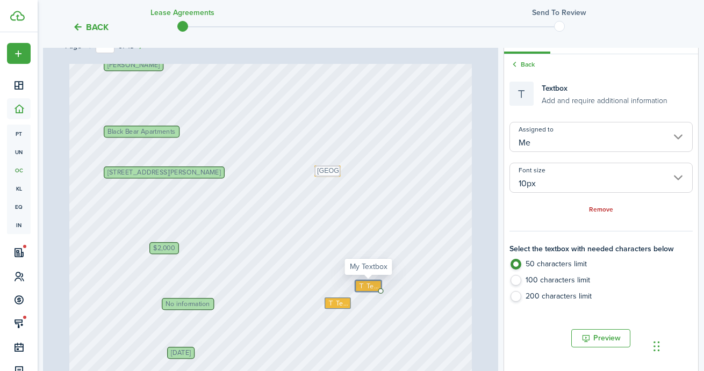
click at [371, 287] on span "Text" at bounding box center [372, 286] width 12 height 10
click at [428, 269] on div "Text York Text Black Bear Apartments No information Text [PERSON_NAME] $2,000 […" at bounding box center [270, 159] width 403 height 532
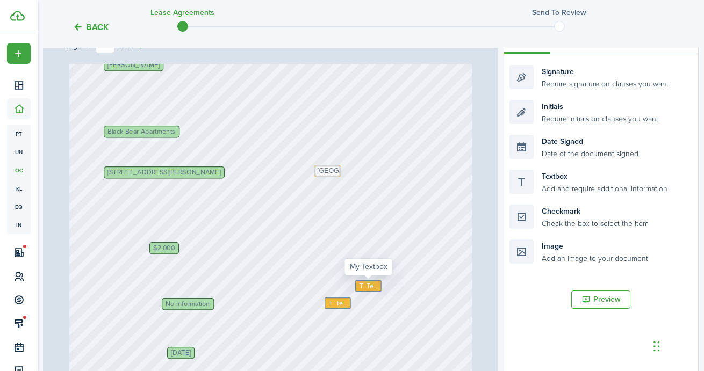
click at [359, 288] on icon at bounding box center [362, 286] width 9 height 6
click at [336, 307] on div "Text" at bounding box center [337, 303] width 26 height 11
click at [197, 301] on span "No information" at bounding box center [187, 304] width 44 height 6
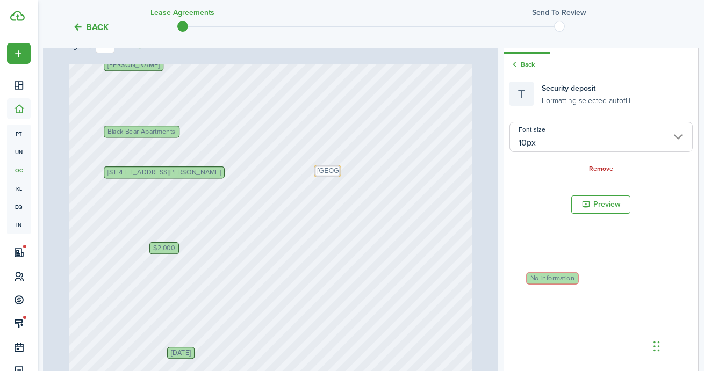
drag, startPoint x: 194, startPoint y: 304, endPoint x: 565, endPoint y: 271, distance: 372.1
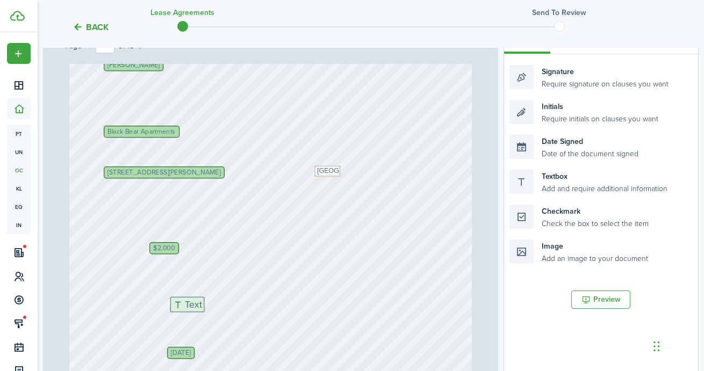
drag, startPoint x: 561, startPoint y: 187, endPoint x: 222, endPoint y: 314, distance: 362.1
click at [222, 314] on div "Page 1 of 13 50% 75% 100% 150% 200% Fit Text [GEOGRAPHIC_DATA] Black Bear Apart…" at bounding box center [370, 244] width 655 height 446
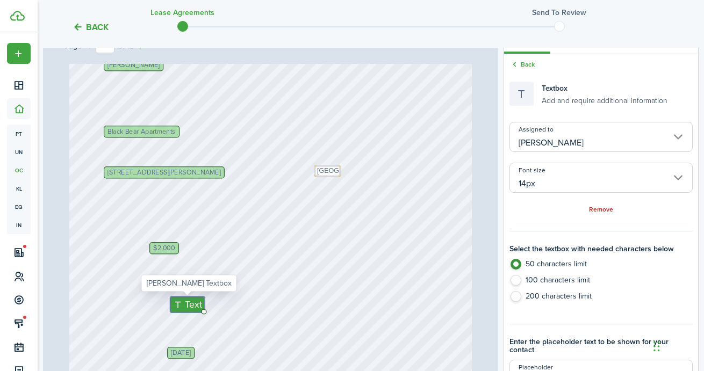
click at [189, 306] on span "Text" at bounding box center [193, 305] width 17 height 14
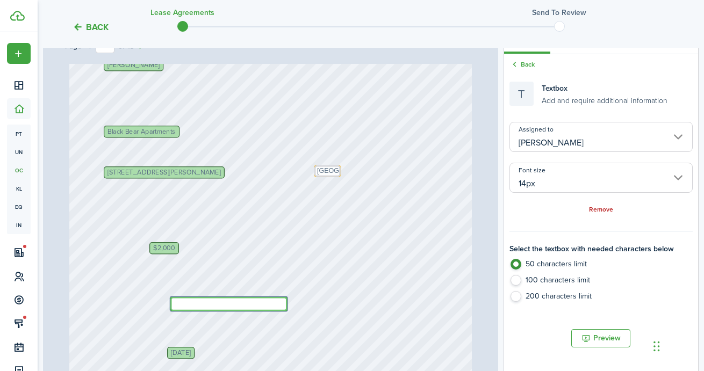
click at [189, 306] on textarea at bounding box center [228, 304] width 117 height 14
type textarea "$2,000"
click at [257, 328] on div "Text York Black Bear Apartments [PERSON_NAME] $2,000 [DATE] [STREET_ADDRESS][PE…" at bounding box center [270, 159] width 403 height 532
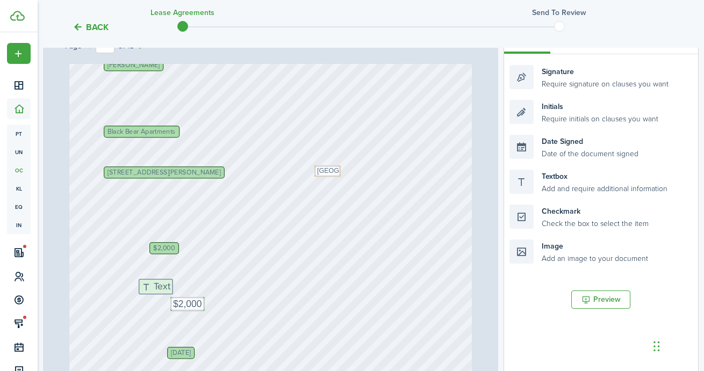
drag, startPoint x: 544, startPoint y: 178, endPoint x: 173, endPoint y: 288, distance: 386.5
click at [173, 288] on div "Page 1 of 13 50% 75% 100% 150% 200% Fit Text [GEOGRAPHIC_DATA] Black Bear Apart…" at bounding box center [370, 244] width 655 height 446
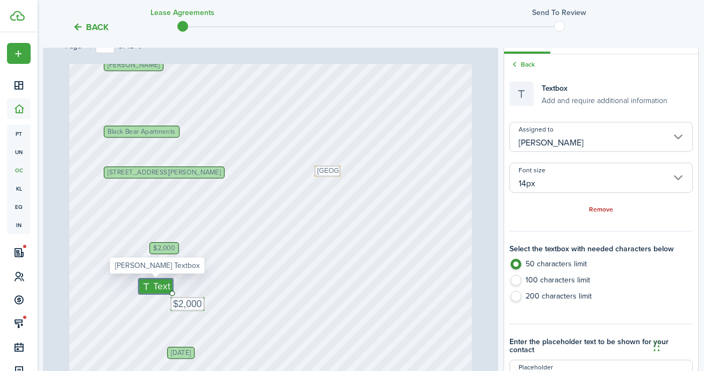
click at [160, 288] on span "Text" at bounding box center [162, 287] width 17 height 14
click at [0, 0] on textarea at bounding box center [0, 0] width 0 height 0
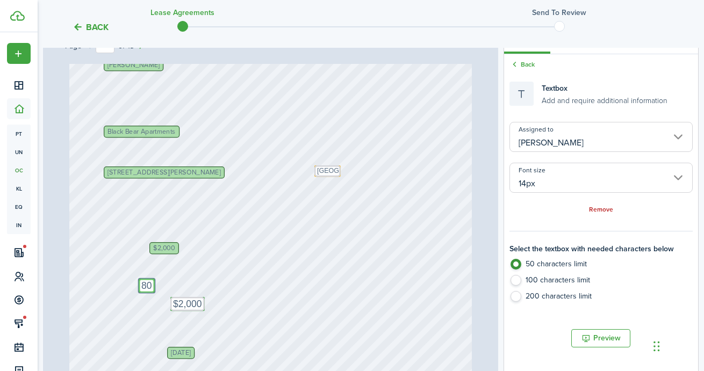
type textarea "80"
click at [342, 298] on div "Text York Black Bear Apartments [PERSON_NAME] $2,000 [DATE] [STREET_ADDRESS][PE…" at bounding box center [270, 159] width 403 height 532
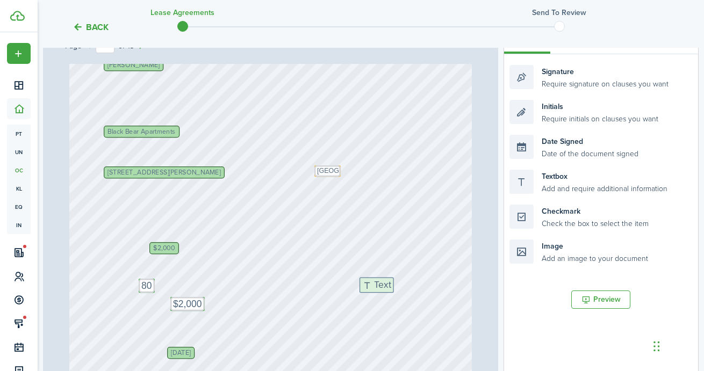
drag, startPoint x: 563, startPoint y: 178, endPoint x: 413, endPoint y: 286, distance: 184.4
click at [413, 286] on div "Page 1 of 13 50% 75% 100% 150% 200% Fit Text [GEOGRAPHIC_DATA] Black Bear Apart…" at bounding box center [370, 244] width 655 height 446
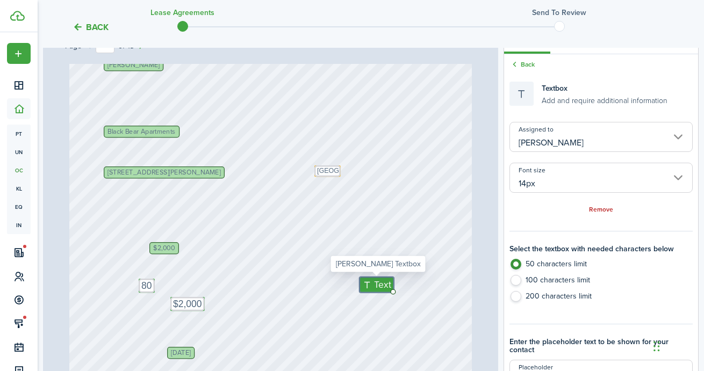
click at [380, 286] on span "Text" at bounding box center [382, 285] width 17 height 14
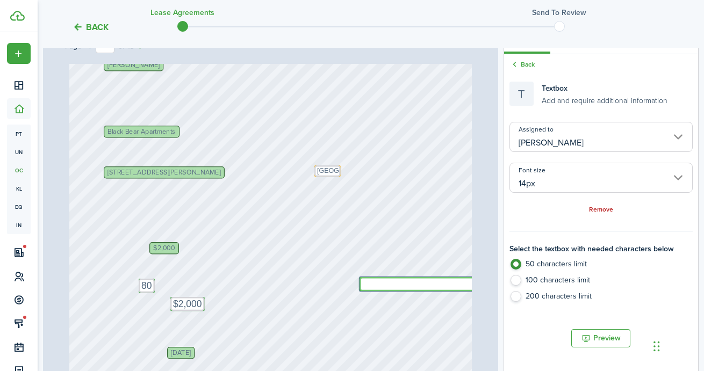
click at [380, 286] on textarea at bounding box center [417, 284] width 117 height 14
type textarea "15th"
click at [387, 329] on div "Text York Black Bear Apartments [PERSON_NAME] $2,000 [DATE] [STREET_ADDRESS][PE…" at bounding box center [270, 159] width 403 height 532
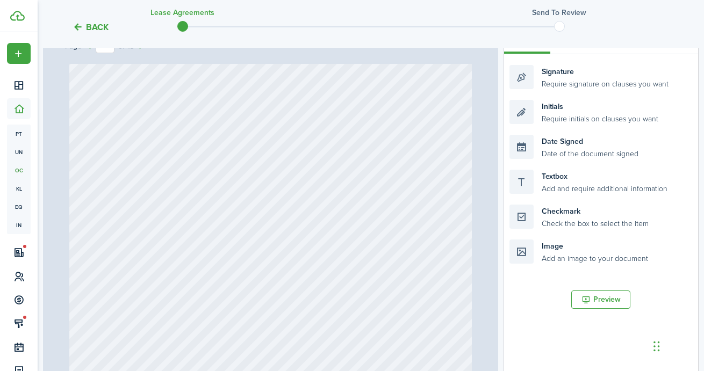
scroll to position [681, 0]
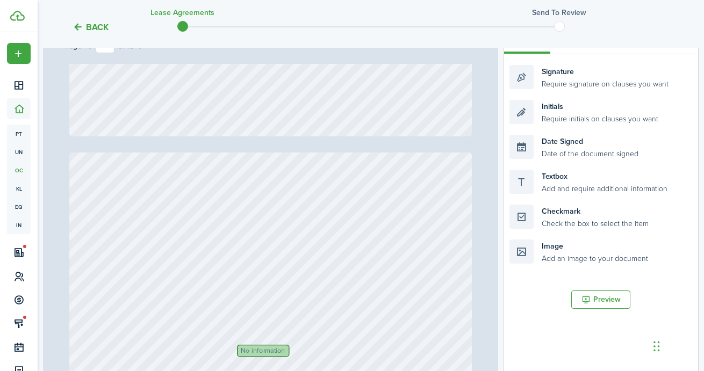
type input "9"
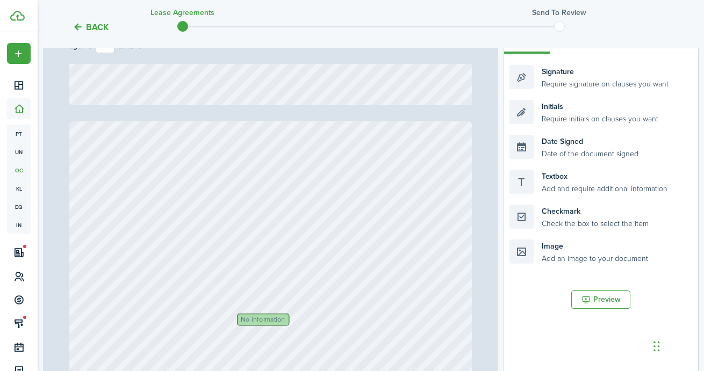
scroll to position [4422, 0]
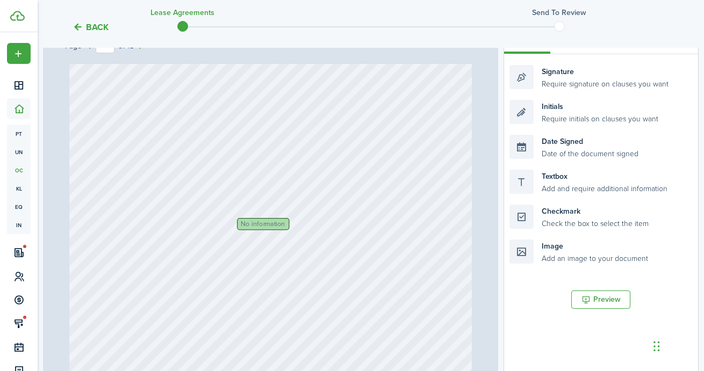
click at [271, 225] on span "No information" at bounding box center [263, 224] width 44 height 6
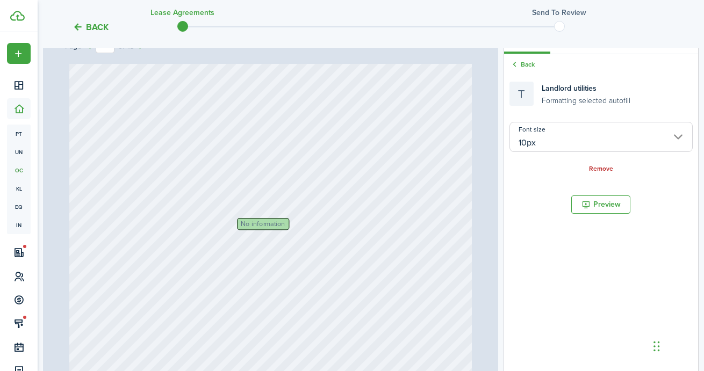
click at [271, 225] on span "No information" at bounding box center [263, 224] width 44 height 6
drag, startPoint x: 271, startPoint y: 225, endPoint x: 548, endPoint y: 235, distance: 277.4
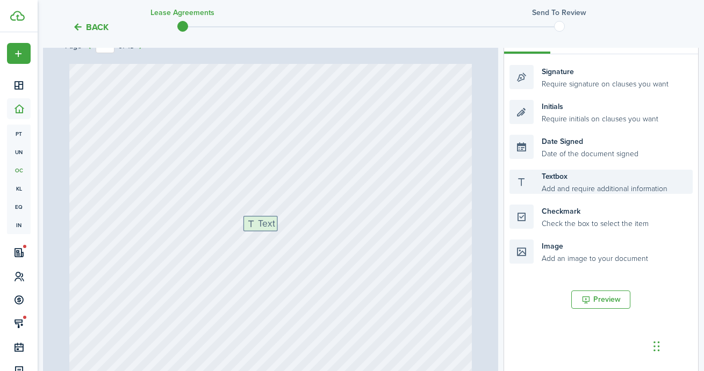
drag, startPoint x: 561, startPoint y: 191, endPoint x: 295, endPoint y: 233, distance: 269.6
click at [295, 233] on div "Page 9 of 13 50% 75% 100% 150% 200% Fit Text [GEOGRAPHIC_DATA] Black Bear Apart…" at bounding box center [370, 244] width 655 height 446
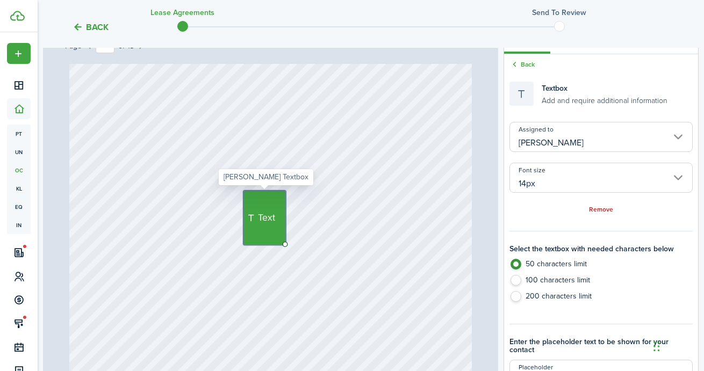
drag, startPoint x: 264, startPoint y: 199, endPoint x: 257, endPoint y: 221, distance: 23.1
click at [257, 222] on div "Text" at bounding box center [264, 218] width 42 height 55
click at [322, 215] on div "Text" at bounding box center [270, 292] width 403 height 532
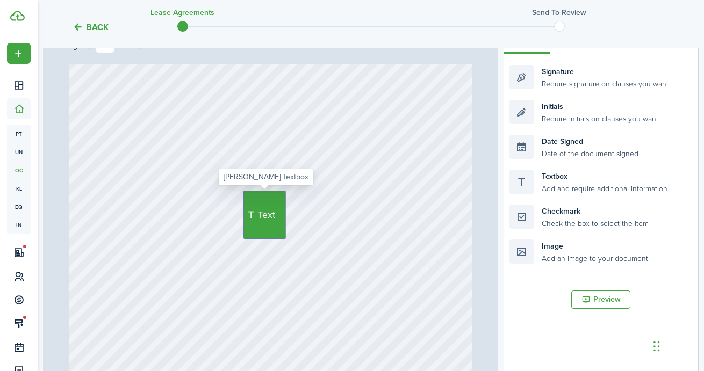
click at [269, 214] on span "Text" at bounding box center [266, 215] width 17 height 14
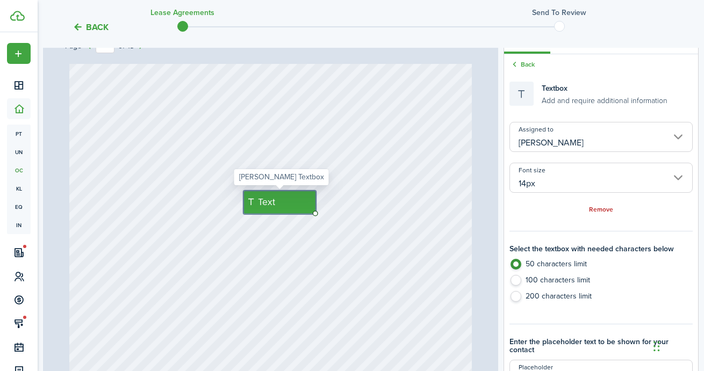
drag, startPoint x: 285, startPoint y: 239, endPoint x: 302, endPoint y: 207, distance: 36.3
click at [302, 208] on div "Text" at bounding box center [279, 202] width 73 height 23
click at [285, 247] on div "Text" at bounding box center [270, 292] width 403 height 532
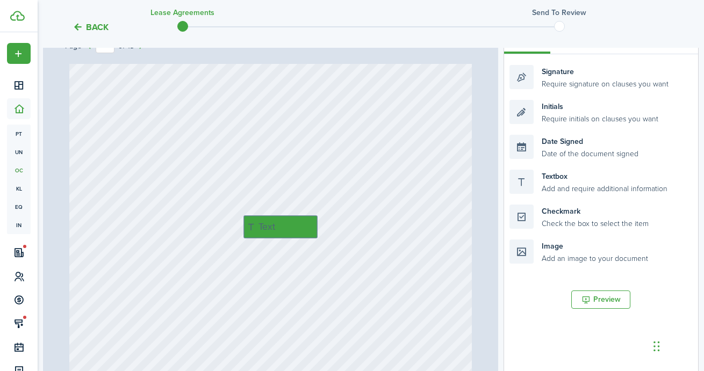
drag, startPoint x: 283, startPoint y: 202, endPoint x: 284, endPoint y: 226, distance: 24.2
click at [284, 226] on div "Text" at bounding box center [280, 226] width 74 height 23
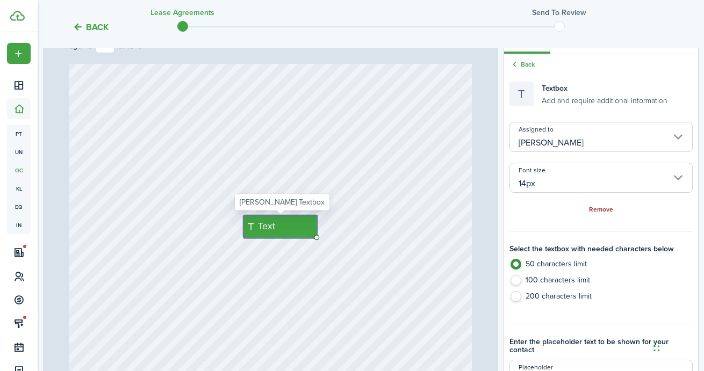
click at [284, 226] on div "Text" at bounding box center [280, 226] width 74 height 23
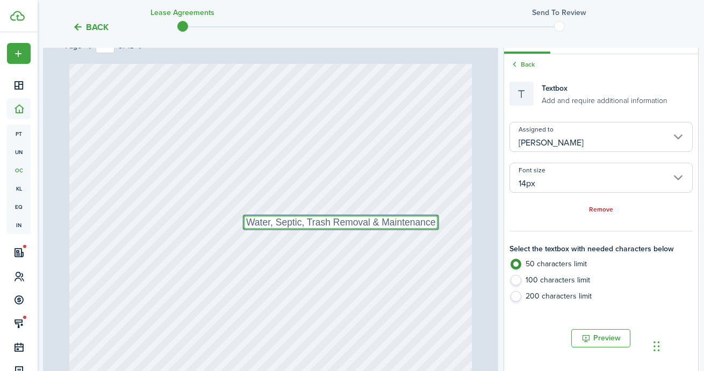
type textarea "Water, Septic, Trash Removal & Maintenance"
click at [295, 268] on div "Text Water, Septic, Trash Removal & Maintenance" at bounding box center [270, 292] width 403 height 532
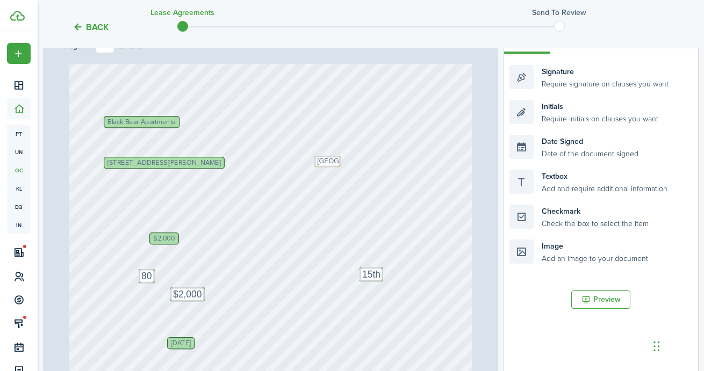
scroll to position [185, 0]
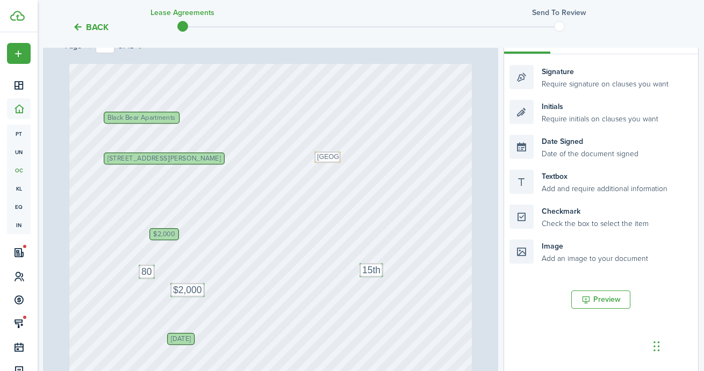
click at [314, 210] on div "Text York Black Bear Apartments [PERSON_NAME] $2,000 [DATE] [STREET_ADDRESS][PE…" at bounding box center [270, 145] width 403 height 532
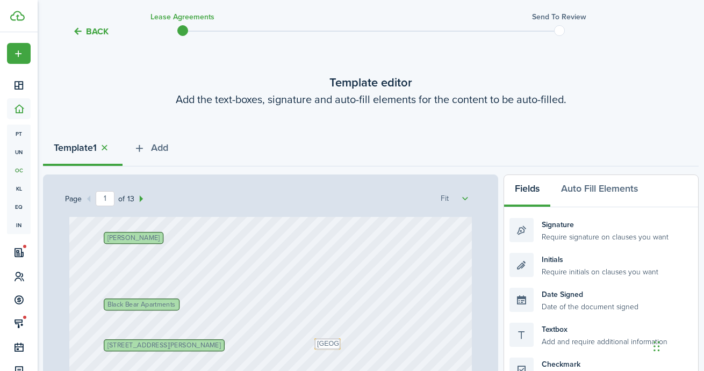
scroll to position [150, 0]
drag, startPoint x: 554, startPoint y: 329, endPoint x: 149, endPoint y: 270, distance: 408.8
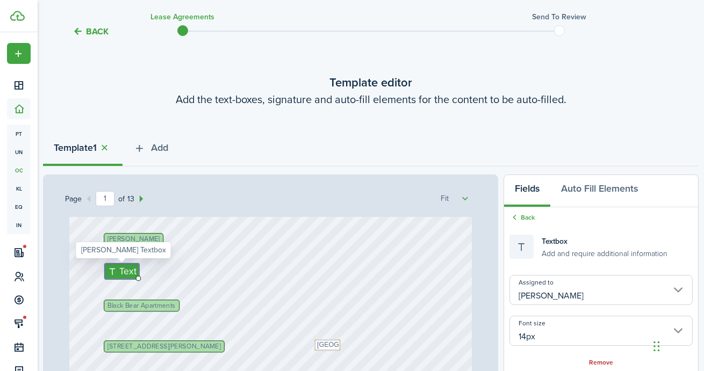
click at [125, 270] on span "Text" at bounding box center [128, 271] width 17 height 14
click at [125, 270] on textarea at bounding box center [163, 271] width 117 height 14
click at [268, 227] on div "Text York Black Bear Apartments [PERSON_NAME] $2,000 [DATE] [STREET_ADDRESS][PE…" at bounding box center [270, 333] width 403 height 532
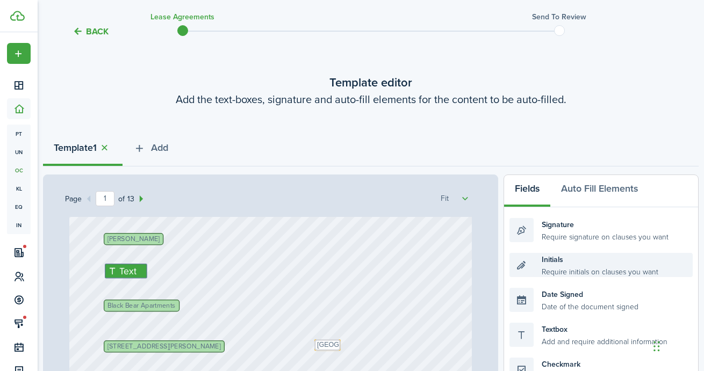
drag, startPoint x: 126, startPoint y: 272, endPoint x: 617, endPoint y: 268, distance: 491.0
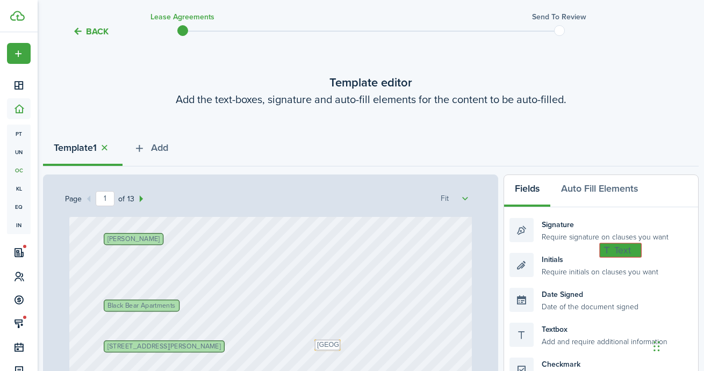
drag, startPoint x: 130, startPoint y: 270, endPoint x: 609, endPoint y: 251, distance: 479.0
click at [594, 191] on button "Auto Fill Elements" at bounding box center [599, 191] width 98 height 32
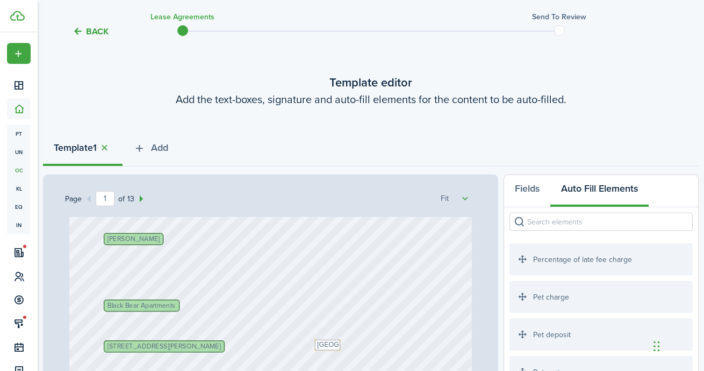
scroll to position [1203, 0]
click at [564, 299] on div "Pet charge" at bounding box center [600, 296] width 183 height 32
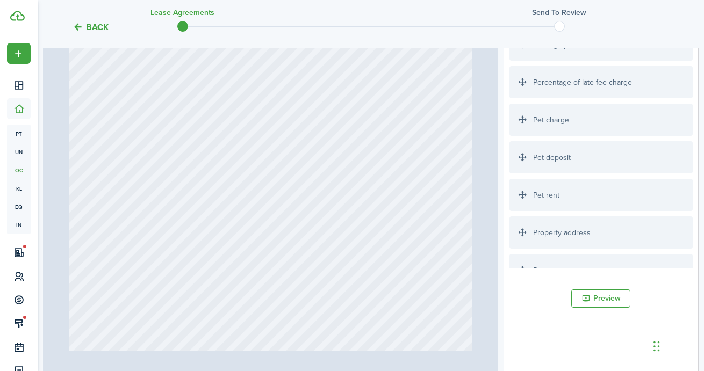
scroll to position [1134, 0]
drag, startPoint x: 576, startPoint y: 198, endPoint x: 263, endPoint y: 270, distance: 321.3
click at [263, 270] on div "Page 9 of 13 50% 75% 100% 150% 200% Fit Text [GEOGRAPHIC_DATA] Black Bear Apart…" at bounding box center [370, 155] width 655 height 446
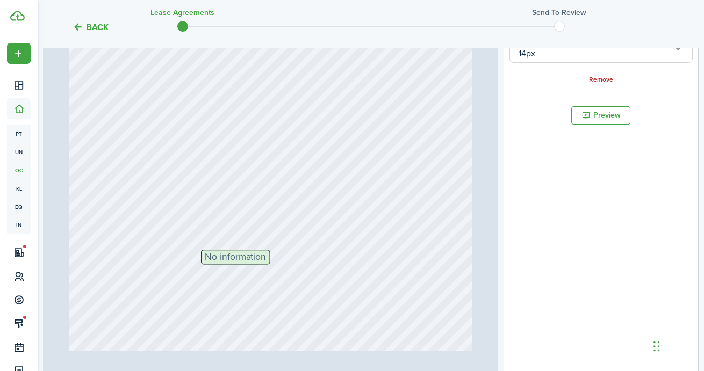
click at [256, 260] on span "No information" at bounding box center [235, 256] width 61 height 9
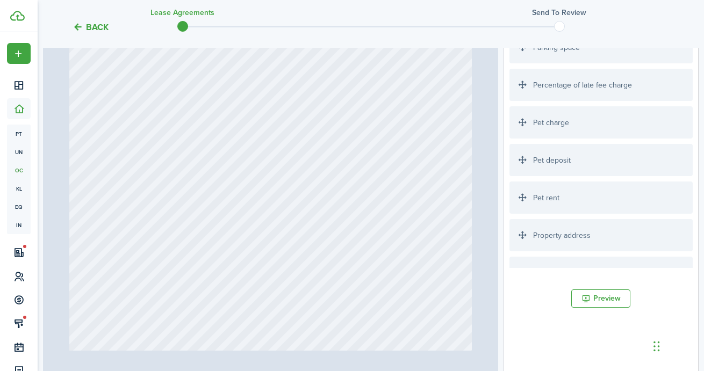
scroll to position [3892, 0]
type input "1"
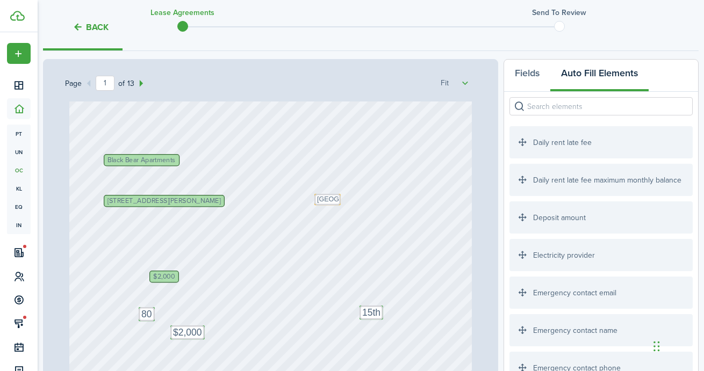
scroll to position [0, 0]
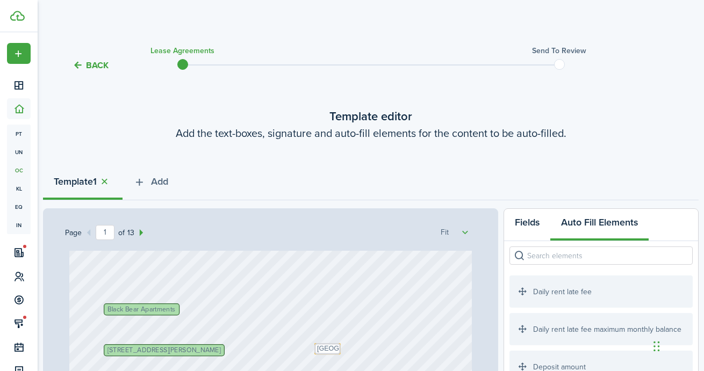
click at [523, 229] on button "Fields" at bounding box center [527, 225] width 46 height 32
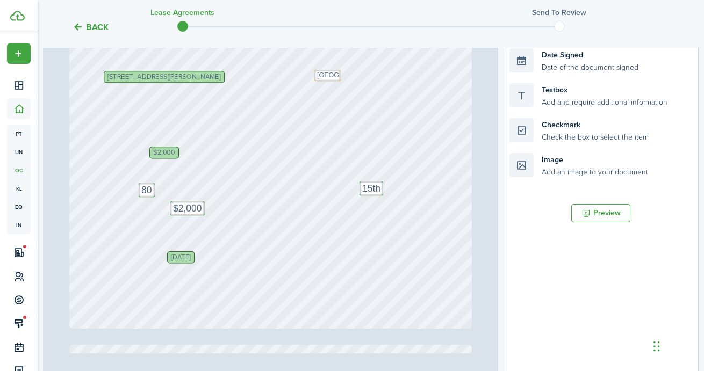
scroll to position [279, 0]
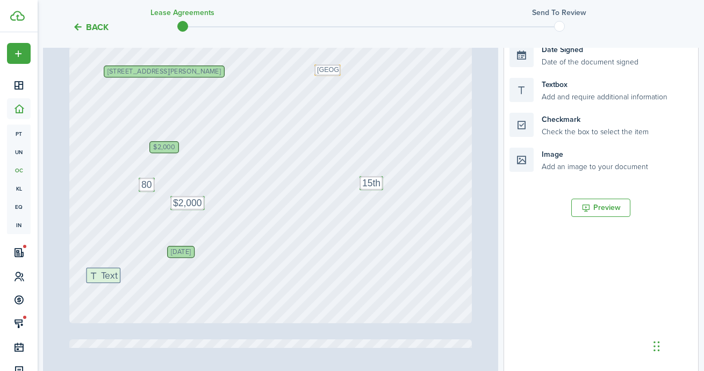
drag, startPoint x: 557, startPoint y: 89, endPoint x: 134, endPoint y: 279, distance: 463.6
click at [134, 279] on div "Page 1 of 13 50% 75% 100% 150% 200% Fit Text [GEOGRAPHIC_DATA] Black Bear Apart…" at bounding box center [370, 153] width 655 height 446
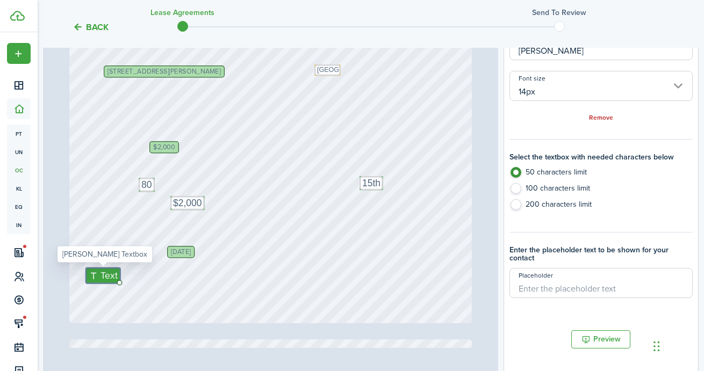
click at [105, 277] on span "Text" at bounding box center [109, 276] width 17 height 14
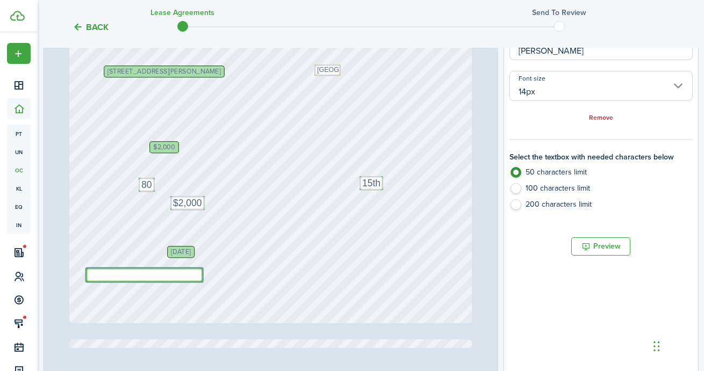
click at [105, 277] on textarea at bounding box center [144, 275] width 117 height 14
type textarea "Pets allowed: 1 Dog"
click at [307, 271] on div "Text York Black Bear Apartments [PERSON_NAME] $2,000 [DATE] [STREET_ADDRESS][PE…" at bounding box center [270, 58] width 403 height 532
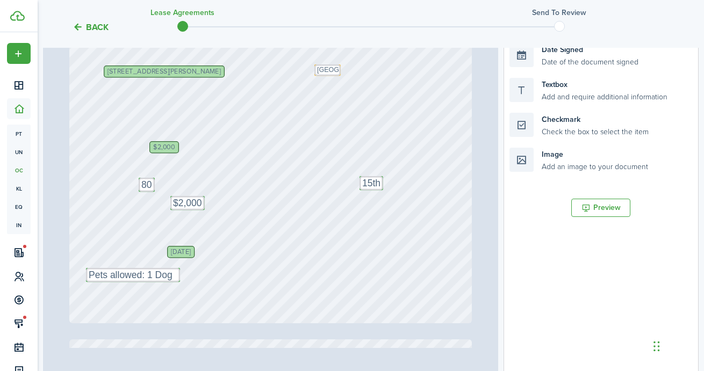
click at [199, 300] on div "Text York Black Bear Apartments [PERSON_NAME] $2,000 [DATE] [STREET_ADDRESS][PE…" at bounding box center [270, 58] width 403 height 532
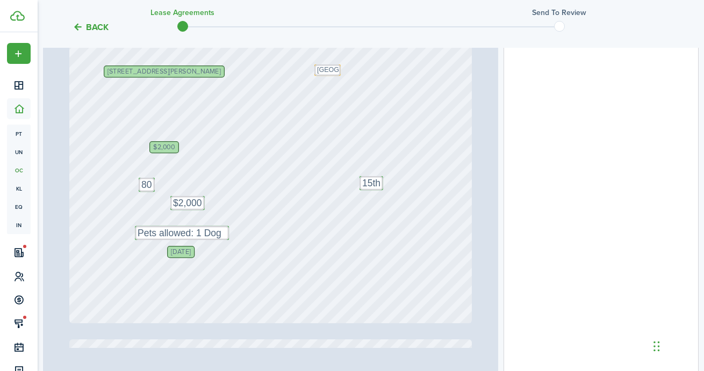
drag, startPoint x: 120, startPoint y: 276, endPoint x: 169, endPoint y: 234, distance: 64.0
click at [276, 237] on div "Text York Black Bear Apartments [PERSON_NAME] $2,000 [DATE] [STREET_ADDRESS][PE…" at bounding box center [270, 58] width 403 height 532
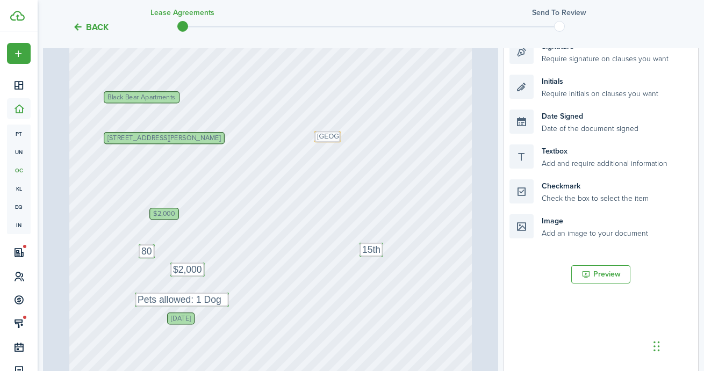
scroll to position [379, 0]
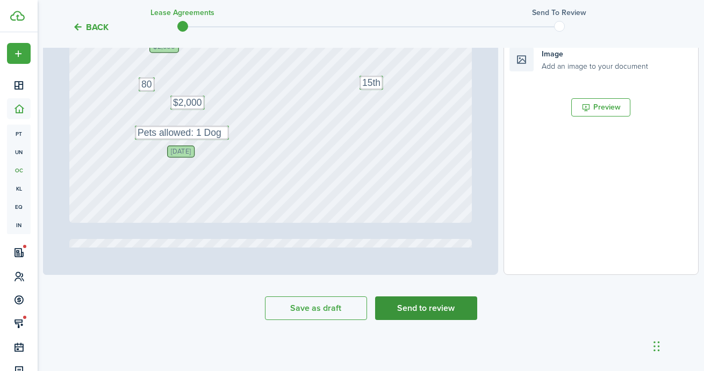
click at [435, 310] on button "Send to review" at bounding box center [426, 309] width 102 height 24
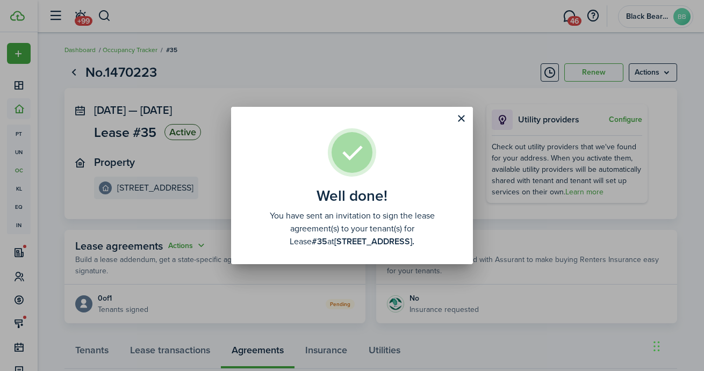
click at [435, 310] on div "Well done! You have sent an invitation to sign the lease agreement(s) to your t…" at bounding box center [352, 185] width 704 height 371
